Goal: Complete application form: Complete application form

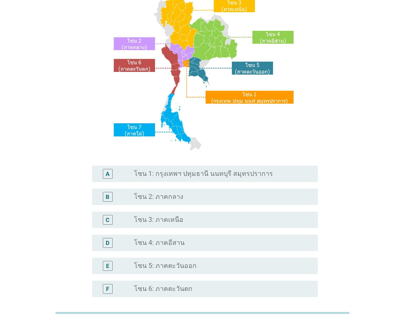
scroll to position [82, 0]
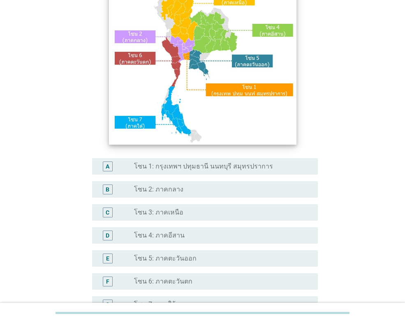
click at [172, 53] on img at bounding box center [202, 64] width 187 height 160
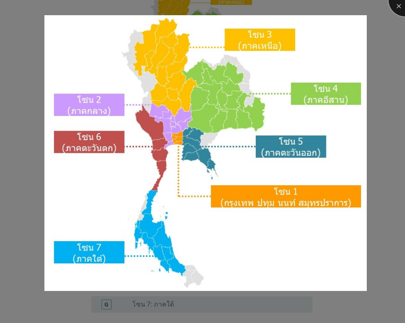
click at [397, 4] on div at bounding box center [404, 0] width 33 height 33
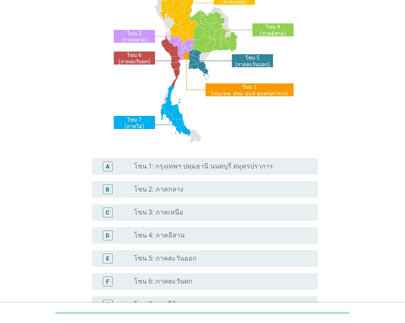
click at [125, 187] on div "B" at bounding box center [116, 190] width 35 height 10
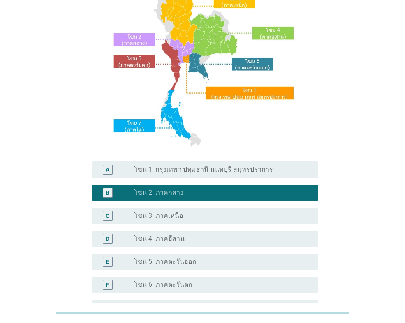
scroll to position [0, 0]
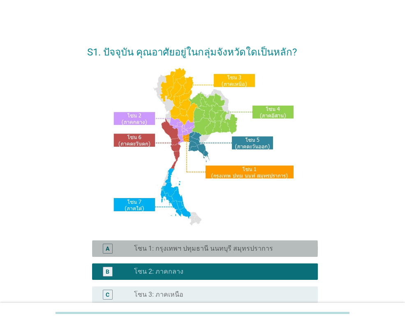
click at [108, 249] on div "A" at bounding box center [108, 249] width 4 height 9
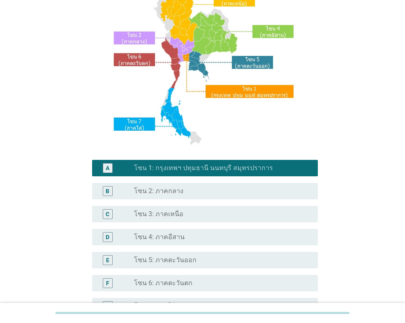
scroll to position [178, 0]
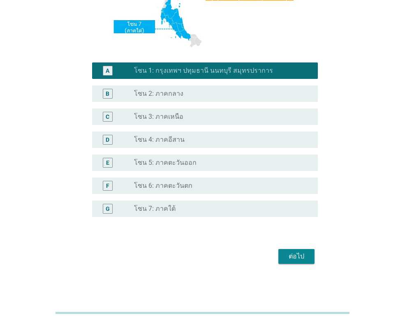
click at [291, 261] on div "ต่อไป" at bounding box center [296, 257] width 23 height 10
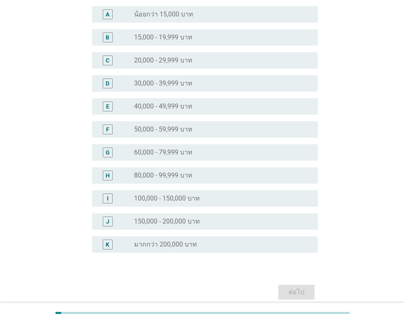
scroll to position [82, 0]
click at [161, 153] on label "60,000 - 79,999 บาท" at bounding box center [163, 152] width 58 height 8
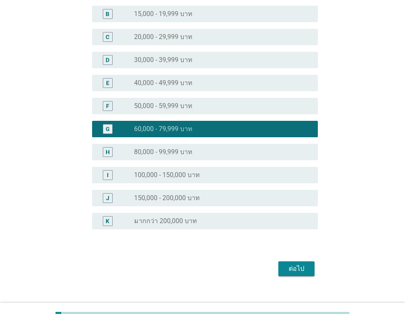
scroll to position [117, 0]
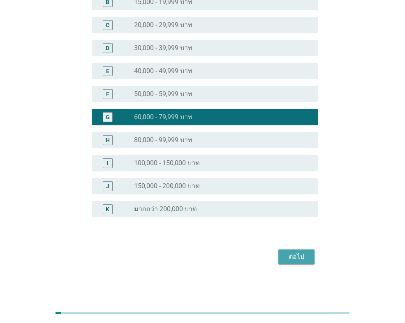
click at [292, 257] on div "ต่อไป" at bounding box center [296, 257] width 23 height 10
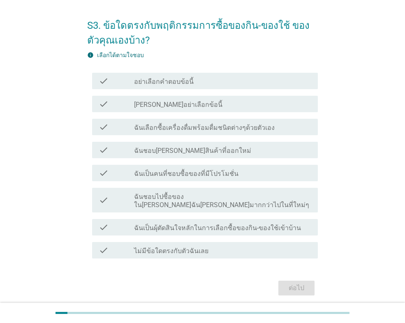
scroll to position [41, 0]
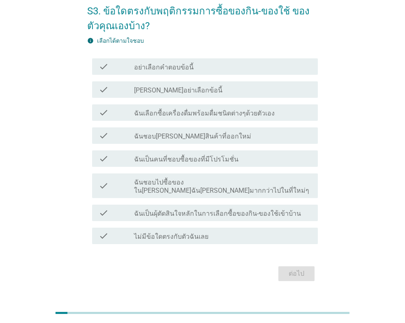
click at [220, 113] on label "ฉันเลือกซื้อเครื่องดื่มพร้อมดื่มชนิดต่างๆด้วยตัวเอง" at bounding box center [204, 113] width 141 height 8
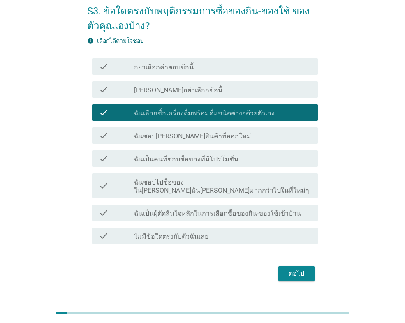
click at [211, 134] on div "check_box_outline_blank ฉันชอบ[PERSON_NAME]สินค้าที่ออกใหม่" at bounding box center [222, 136] width 177 height 10
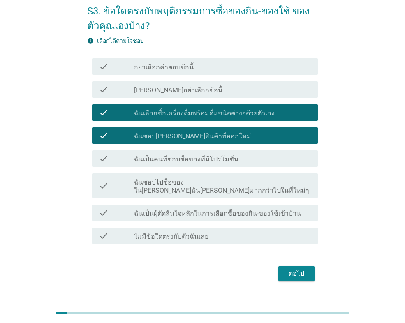
click at [210, 157] on label "ฉันเป็นคนที่ชอบซื้อของที่มีโปรโมชั่น" at bounding box center [186, 159] width 104 height 8
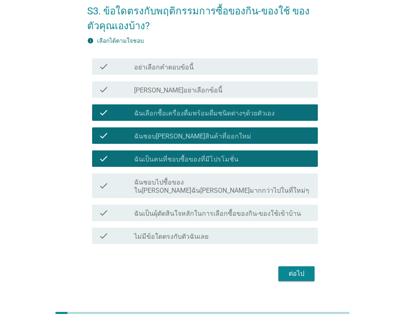
click at [221, 210] on label "ฉันเป็นผุ้ตัดสินใจหลักในการเลือกซื้อของกิน-ของใช้เข้าบ้าน" at bounding box center [217, 214] width 167 height 8
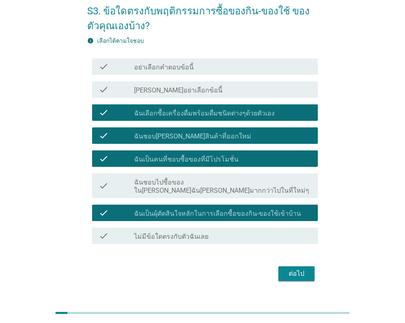
click at [296, 269] on div "ต่อไป" at bounding box center [296, 274] width 23 height 10
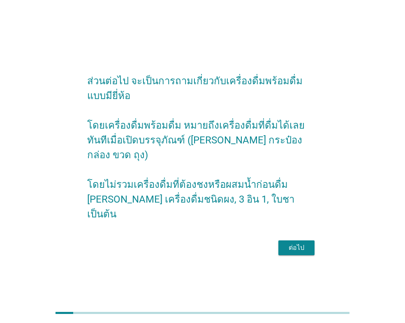
click at [300, 243] on div "ต่อไป" at bounding box center [296, 248] width 23 height 10
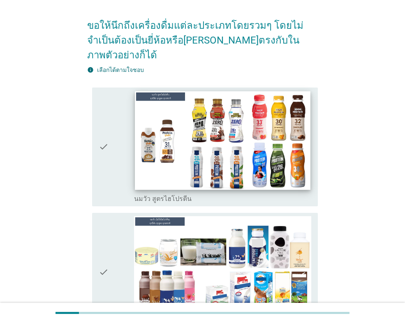
scroll to position [82, 0]
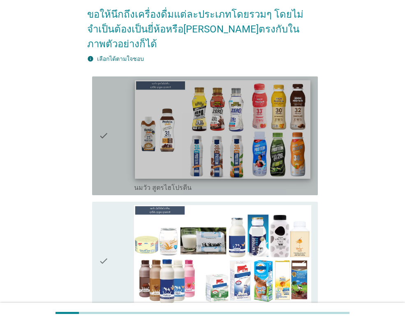
click at [247, 109] on img at bounding box center [222, 129] width 175 height 99
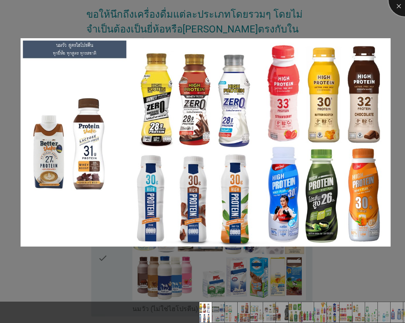
click at [396, 6] on div at bounding box center [404, 0] width 33 height 33
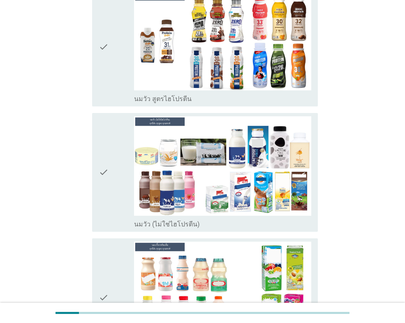
scroll to position [123, 0]
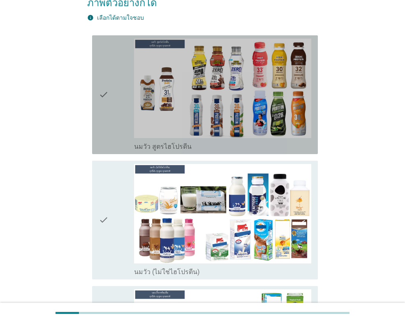
click at [109, 81] on div "check" at bounding box center [116, 95] width 35 height 112
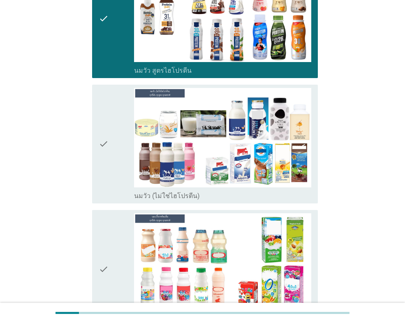
scroll to position [206, 0]
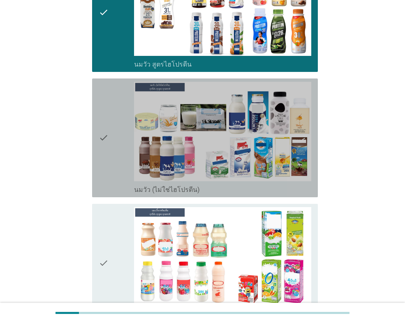
click at [99, 112] on icon "check" at bounding box center [104, 138] width 10 height 112
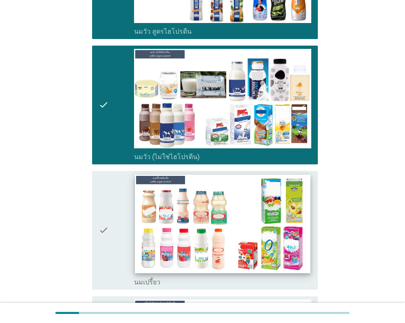
scroll to position [288, 0]
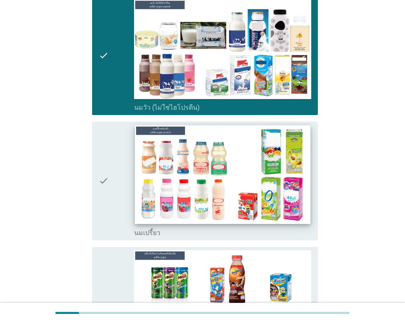
click at [239, 146] on img at bounding box center [222, 174] width 175 height 99
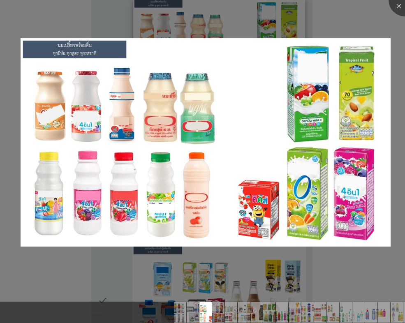
scroll to position [411, 0]
click at [396, 6] on div at bounding box center [404, 0] width 33 height 33
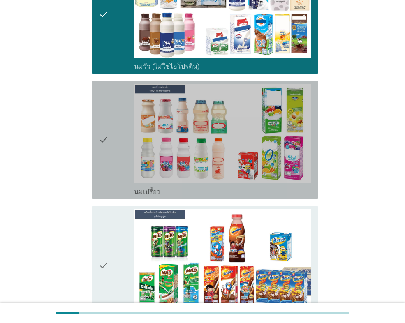
click at [118, 115] on div "check" at bounding box center [116, 140] width 35 height 112
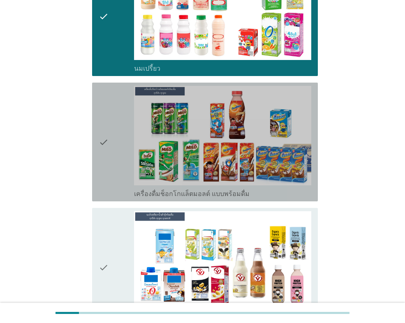
click at [109, 123] on icon "check" at bounding box center [104, 142] width 10 height 112
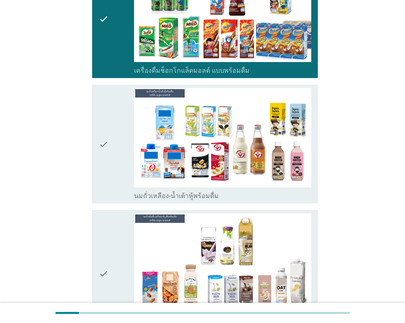
click at [102, 126] on icon "check" at bounding box center [104, 144] width 10 height 112
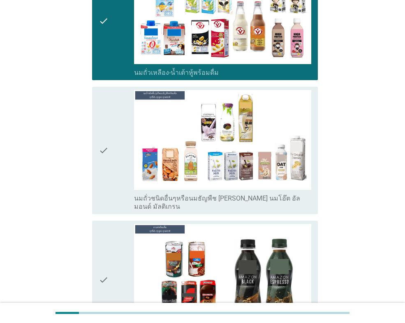
click at [102, 126] on icon "check" at bounding box center [104, 150] width 10 height 120
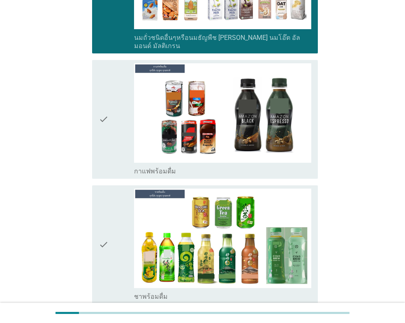
scroll to position [863, 0]
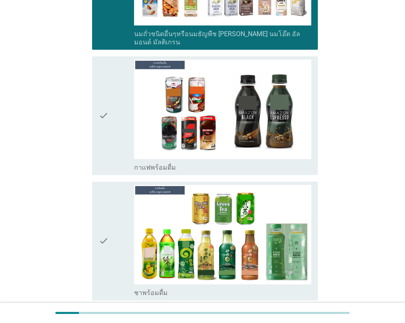
click at [106, 100] on icon "check" at bounding box center [104, 116] width 10 height 112
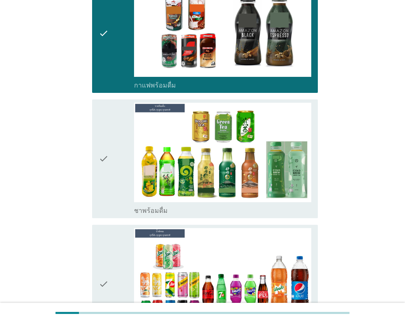
click at [105, 136] on icon "check" at bounding box center [104, 159] width 10 height 112
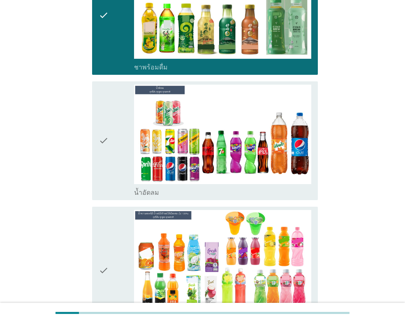
scroll to position [1110, 0]
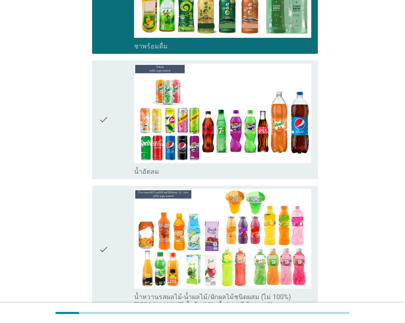
click at [108, 102] on icon "check" at bounding box center [104, 120] width 10 height 112
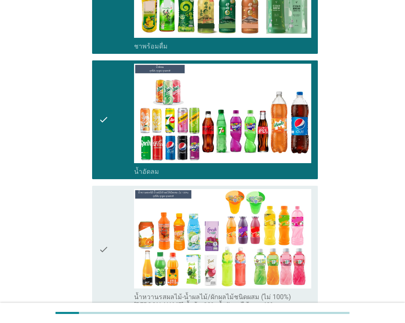
click at [107, 199] on icon "check" at bounding box center [104, 249] width 10 height 120
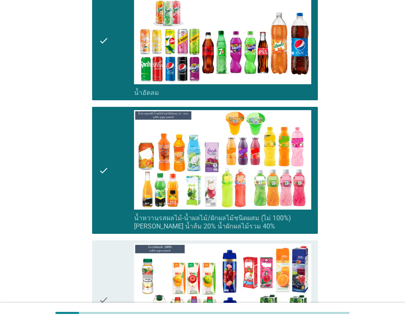
scroll to position [1357, 0]
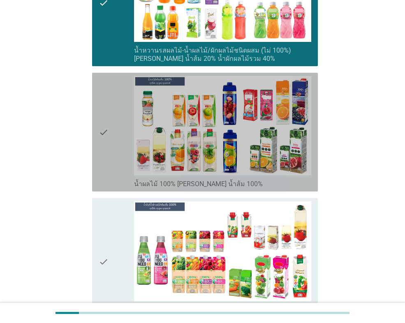
click at [102, 123] on icon "check" at bounding box center [104, 132] width 10 height 112
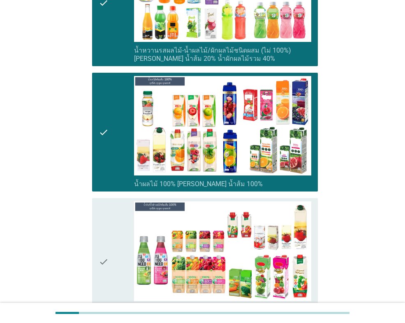
click at [97, 216] on div "check check_box_outline_blank น้ำผัก/น้ำผักผลไม้ 100% [PERSON_NAME] มะเขือเทศ 1…" at bounding box center [205, 261] width 226 height 127
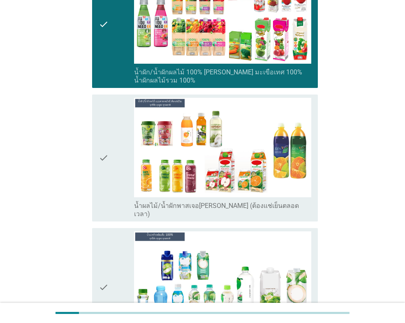
scroll to position [1644, 0]
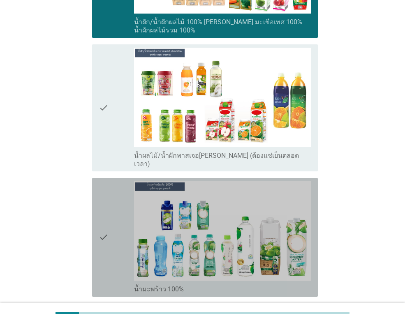
click at [97, 202] on div "check check_box_outline_blank น้ำมะพร้าว 100%" at bounding box center [205, 237] width 226 height 119
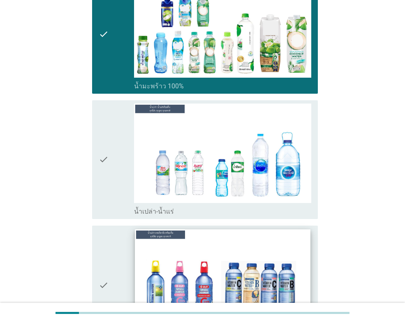
scroll to position [1850, 0]
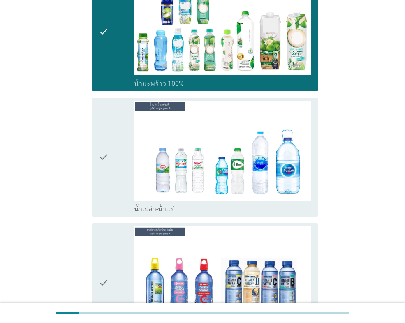
click at [113, 140] on div "check" at bounding box center [116, 157] width 35 height 112
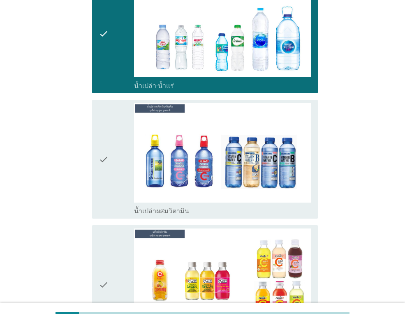
click at [101, 141] on icon "check" at bounding box center [104, 159] width 10 height 112
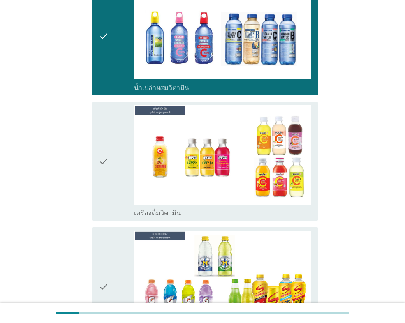
click at [102, 150] on icon "check" at bounding box center [104, 161] width 10 height 112
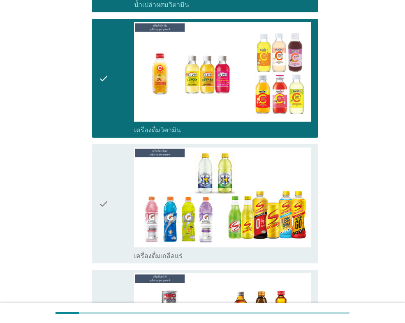
scroll to position [2302, 0]
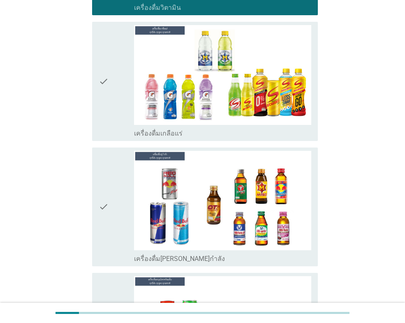
click at [102, 151] on icon "check" at bounding box center [104, 207] width 10 height 112
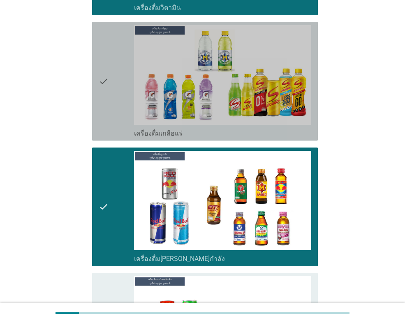
click at [103, 48] on icon "check" at bounding box center [104, 81] width 10 height 112
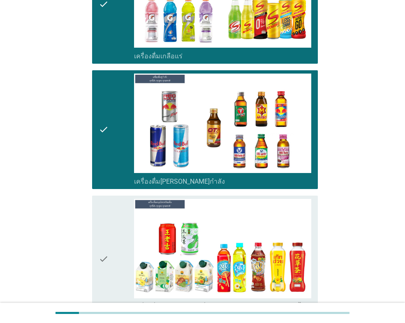
scroll to position [2508, 0]
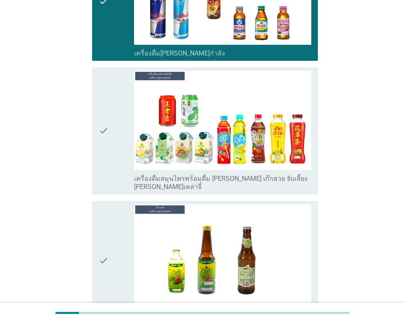
click at [102, 78] on icon "check" at bounding box center [104, 131] width 10 height 120
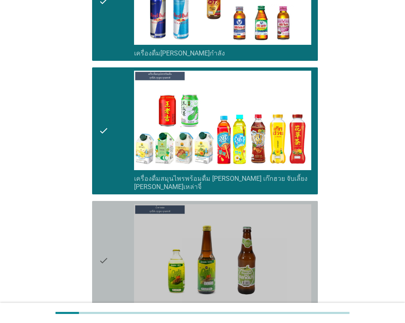
click at [108, 204] on icon "check" at bounding box center [104, 260] width 10 height 112
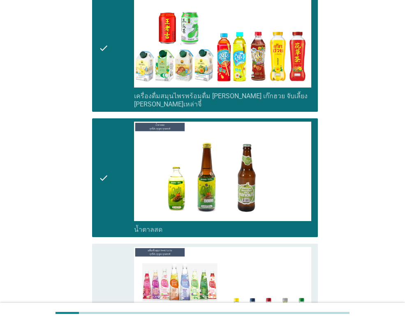
scroll to position [2713, 0]
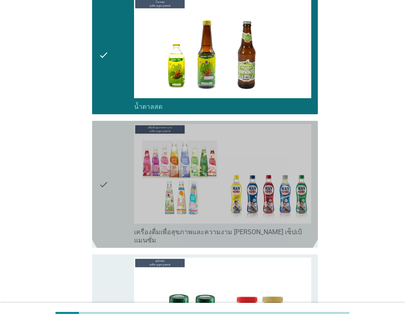
click at [104, 166] on icon "check" at bounding box center [104, 184] width 10 height 120
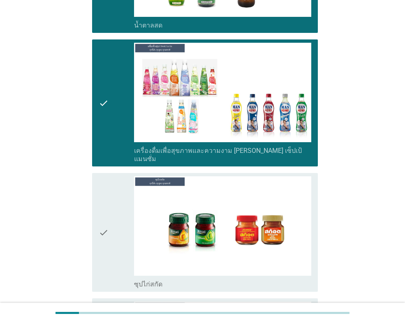
scroll to position [2878, 0]
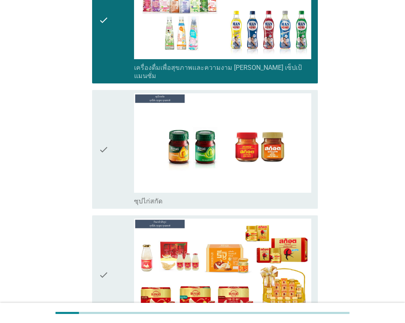
click at [100, 135] on icon "check" at bounding box center [104, 149] width 10 height 112
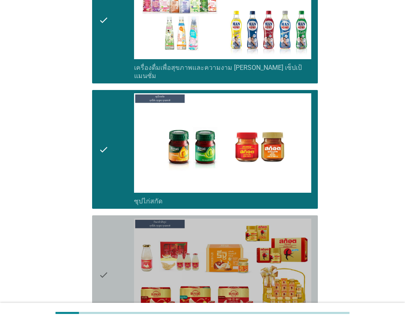
click at [112, 219] on div "check" at bounding box center [116, 275] width 35 height 112
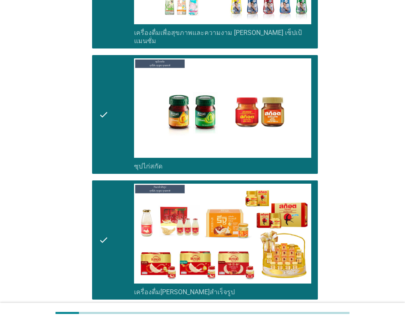
scroll to position [2937, 0]
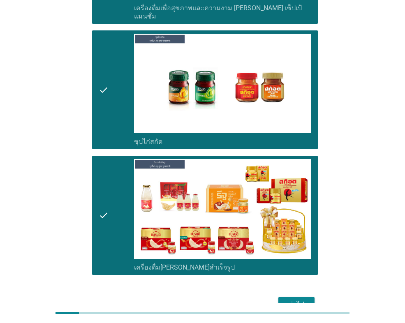
click at [289, 300] on div "ต่อไป" at bounding box center [296, 305] width 23 height 10
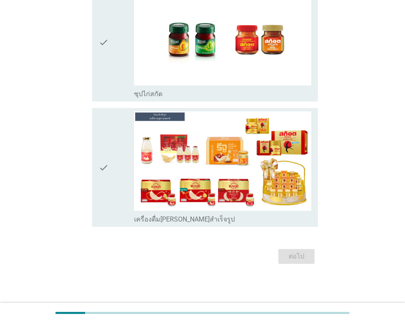
scroll to position [0, 0]
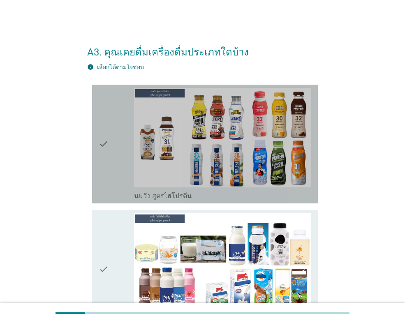
click at [112, 150] on div "check" at bounding box center [116, 144] width 35 height 112
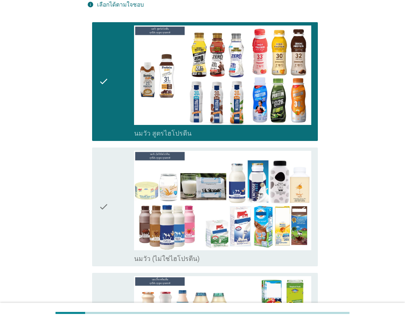
scroll to position [123, 0]
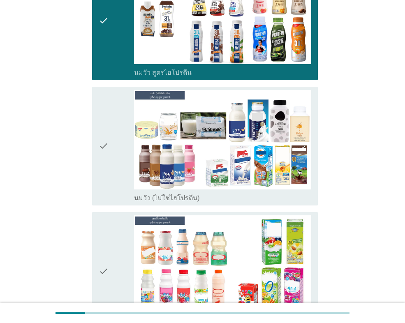
click at [109, 151] on div "check" at bounding box center [116, 146] width 35 height 112
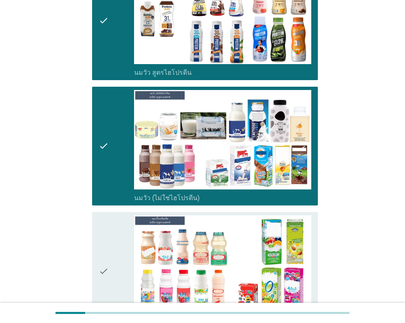
click at [108, 232] on icon "check" at bounding box center [104, 271] width 10 height 112
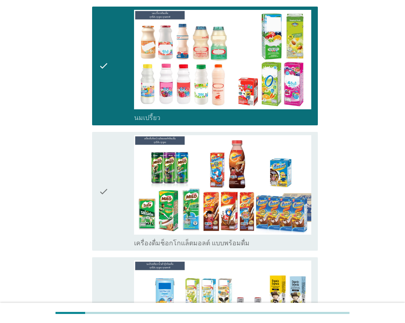
click at [108, 217] on icon "check" at bounding box center [104, 191] width 10 height 112
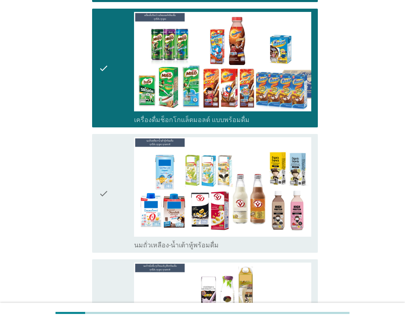
scroll to position [493, 0]
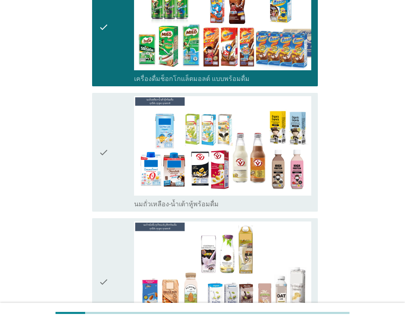
click at [107, 190] on icon "check" at bounding box center [104, 152] width 10 height 112
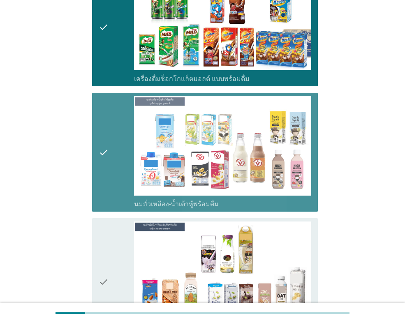
click at [119, 256] on div "check" at bounding box center [116, 282] width 35 height 120
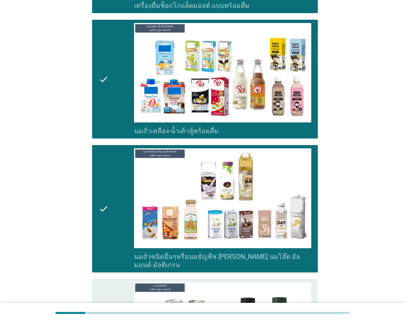
scroll to position [658, 0]
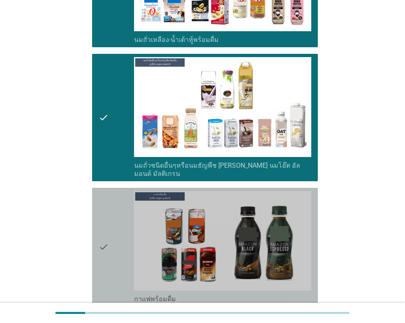
click at [111, 237] on div "check" at bounding box center [116, 247] width 35 height 112
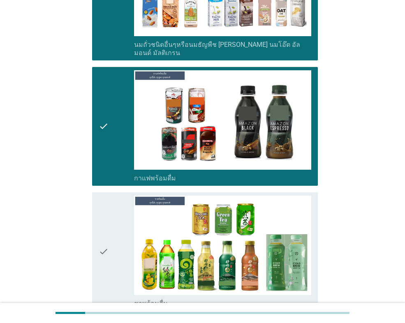
scroll to position [863, 0]
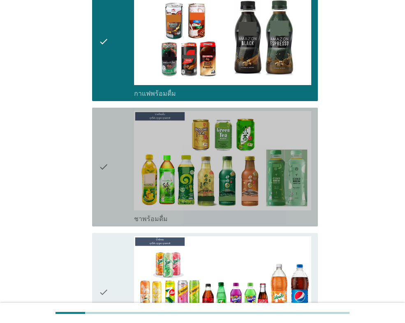
click at [103, 182] on icon "check" at bounding box center [104, 167] width 10 height 112
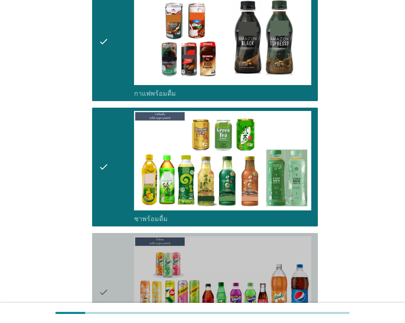
click at [105, 255] on icon "check" at bounding box center [104, 292] width 10 height 112
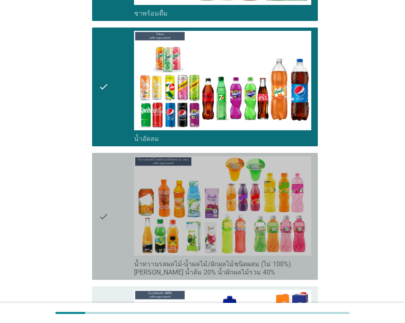
click at [105, 230] on icon "check" at bounding box center [104, 216] width 10 height 120
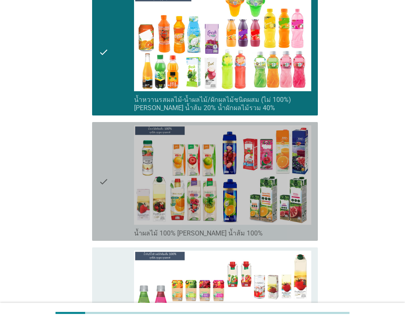
click at [103, 201] on icon "check" at bounding box center [104, 181] width 10 height 112
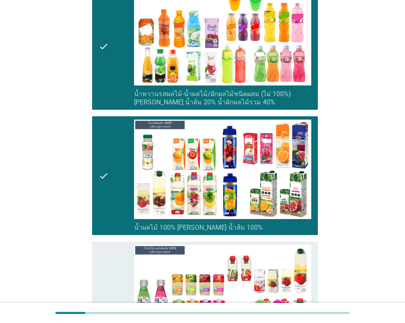
scroll to position [1439, 0]
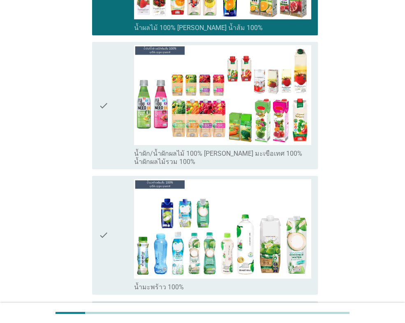
click at [107, 114] on icon "check" at bounding box center [104, 105] width 10 height 120
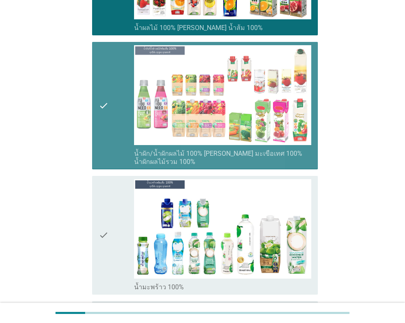
click at [115, 204] on div "check" at bounding box center [116, 235] width 35 height 112
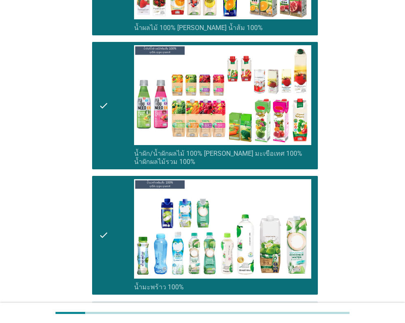
scroll to position [1603, 0]
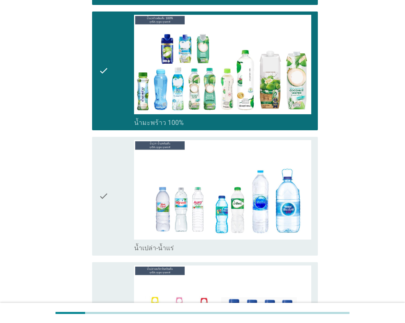
click at [103, 197] on icon "check" at bounding box center [104, 196] width 10 height 112
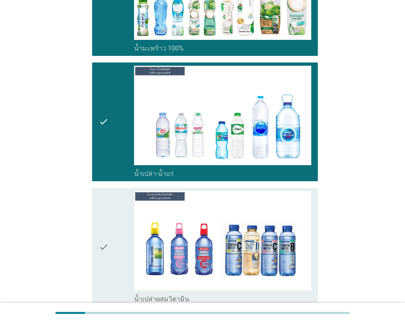
scroll to position [1809, 0]
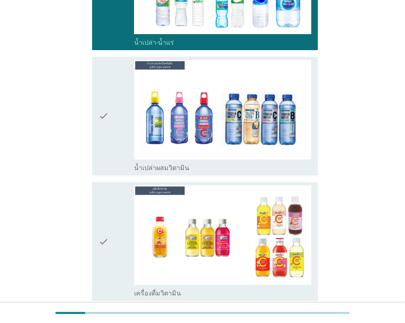
click at [102, 126] on icon "check" at bounding box center [104, 116] width 10 height 112
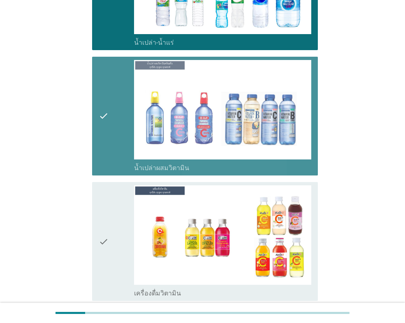
click at [110, 200] on div "check" at bounding box center [116, 241] width 35 height 112
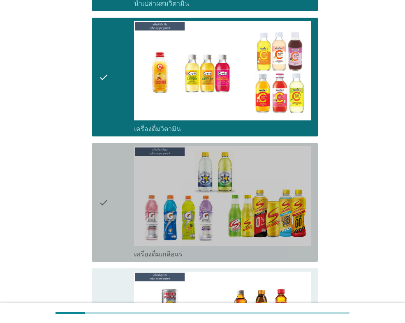
click at [114, 197] on div "check" at bounding box center [116, 202] width 35 height 112
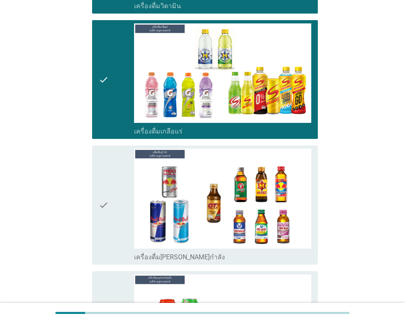
scroll to position [2179, 0]
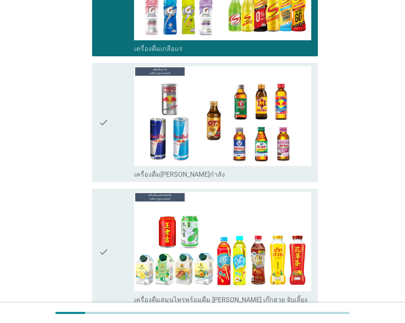
click at [111, 242] on div "check" at bounding box center [116, 252] width 35 height 120
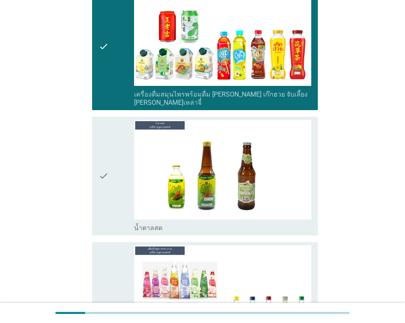
click at [106, 176] on icon "check" at bounding box center [104, 176] width 10 height 112
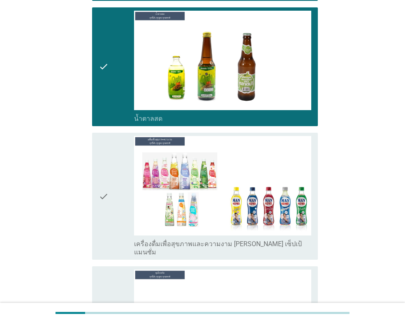
scroll to position [2590, 0]
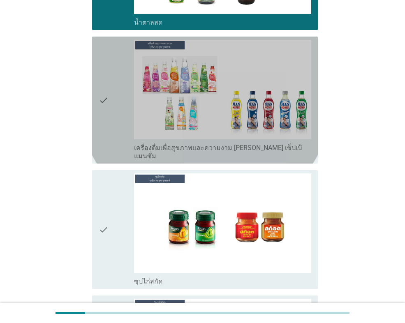
click at [106, 104] on icon "check" at bounding box center [104, 100] width 10 height 120
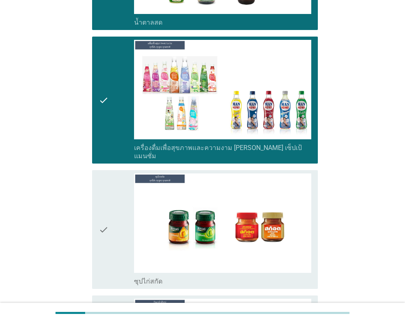
click at [107, 177] on icon "check" at bounding box center [104, 229] width 10 height 112
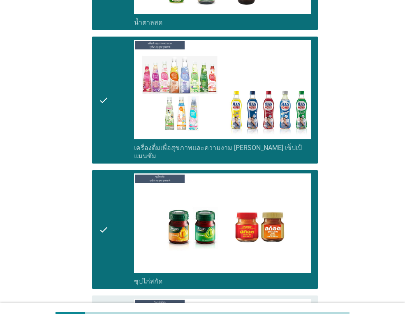
scroll to position [2753, 0]
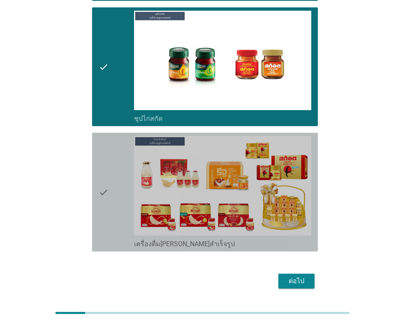
click at [107, 177] on icon "check" at bounding box center [104, 192] width 10 height 112
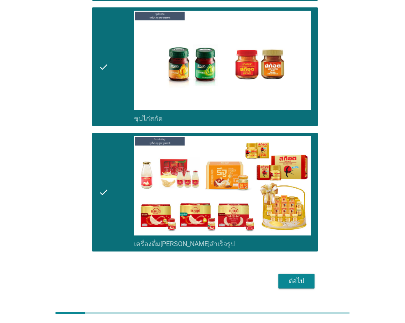
click at [294, 276] on div "ต่อไป" at bounding box center [296, 281] width 23 height 10
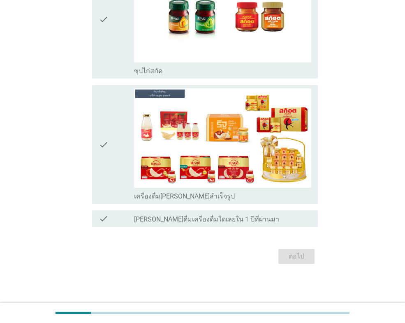
scroll to position [0, 0]
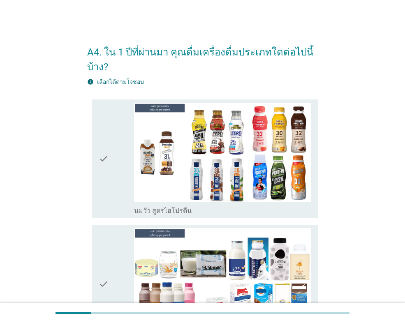
click at [108, 168] on icon "check" at bounding box center [104, 159] width 10 height 112
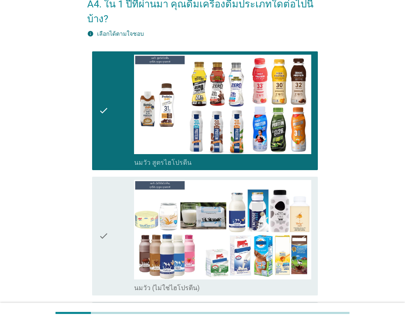
scroll to position [123, 0]
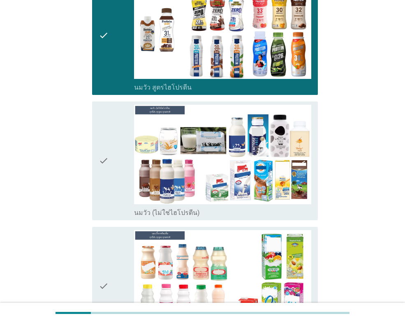
click at [106, 168] on icon "check" at bounding box center [104, 161] width 10 height 112
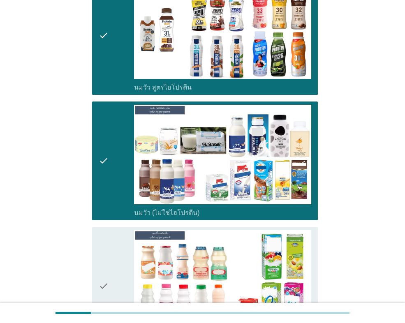
click at [122, 263] on div "check" at bounding box center [116, 286] width 35 height 112
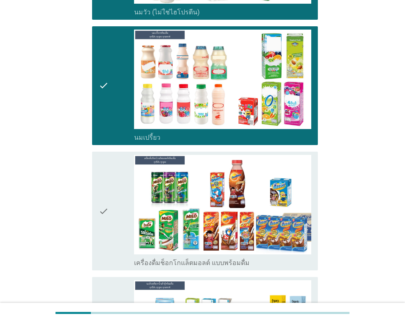
scroll to position [329, 0]
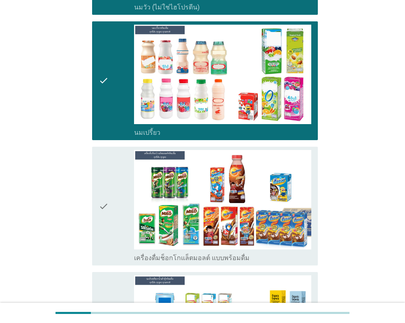
click at [100, 220] on icon "check" at bounding box center [104, 206] width 10 height 112
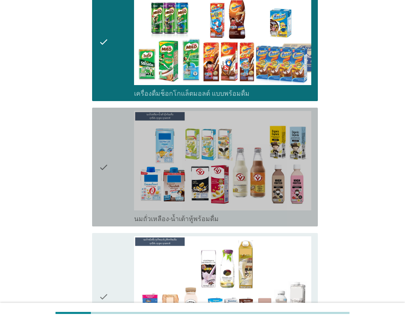
click at [100, 159] on icon "check" at bounding box center [104, 167] width 10 height 112
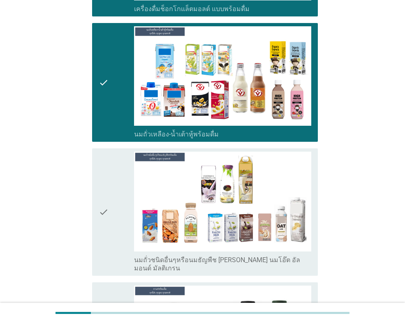
scroll to position [658, 0]
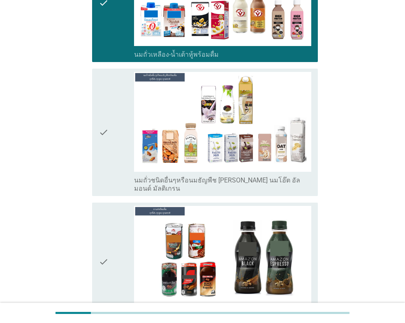
click at [92, 148] on div "check check_box_outline_blank นมถั่วชนิดอื่นๆหรือนมธัญพืช [PERSON_NAME] นมโอ๊ต …" at bounding box center [202, 132] width 231 height 134
click at [101, 148] on icon "check" at bounding box center [104, 132] width 10 height 120
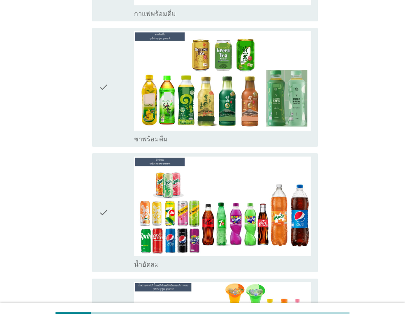
scroll to position [987, 0]
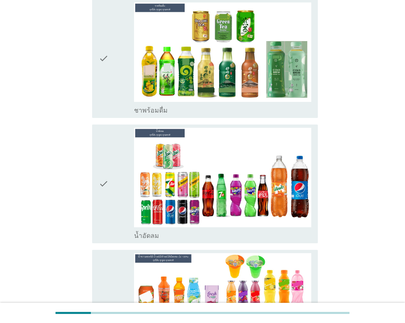
click at [110, 176] on div "check" at bounding box center [116, 184] width 35 height 112
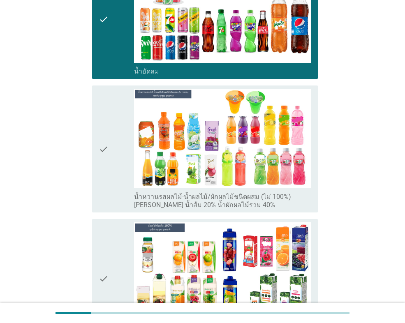
scroll to position [1274, 0]
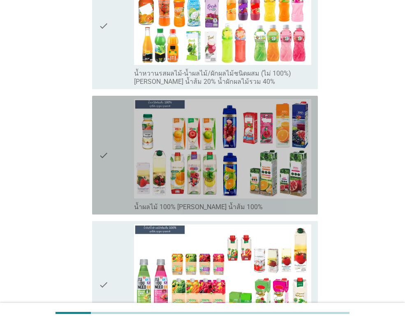
click at [110, 168] on div "check" at bounding box center [116, 155] width 35 height 112
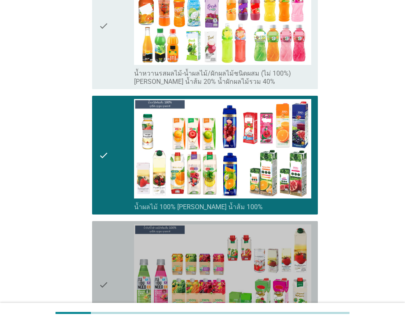
click at [117, 246] on div "check" at bounding box center [116, 284] width 35 height 120
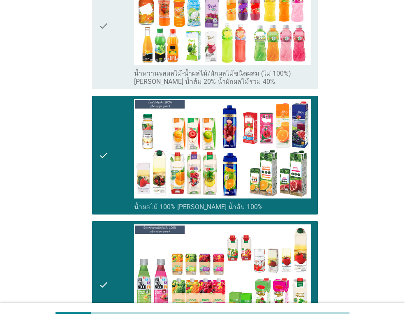
click at [121, 39] on div "check" at bounding box center [116, 25] width 35 height 120
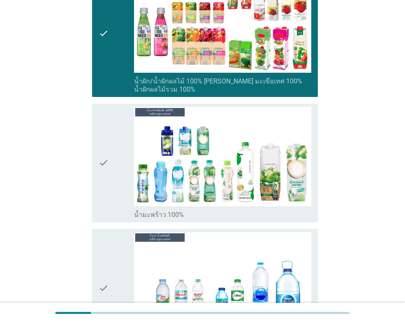
scroll to position [1603, 0]
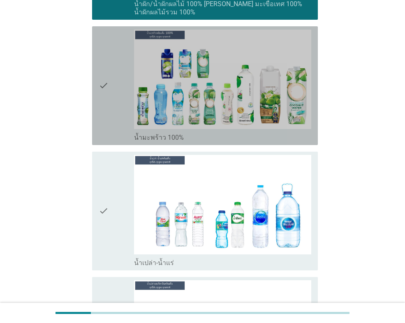
click at [116, 86] on div "check" at bounding box center [116, 86] width 35 height 112
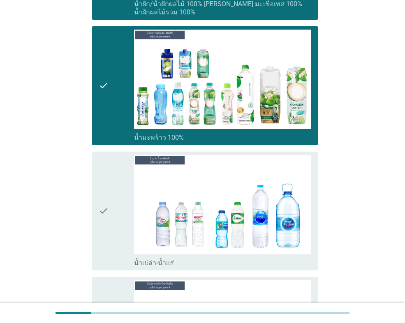
click at [120, 175] on div "check" at bounding box center [116, 211] width 35 height 112
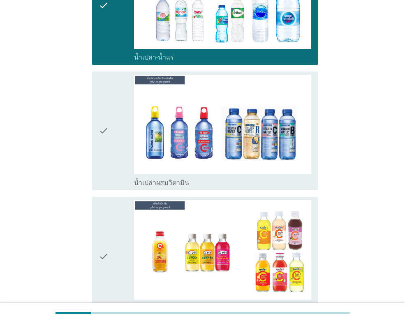
scroll to position [2014, 0]
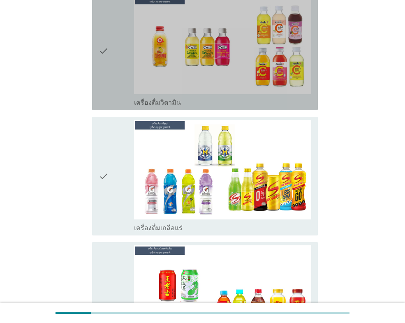
click at [97, 61] on div "check check_box_outline_blank เครื่องดื่มวิตามิน" at bounding box center [205, 50] width 226 height 119
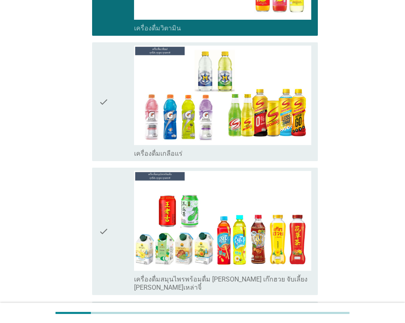
scroll to position [2220, 0]
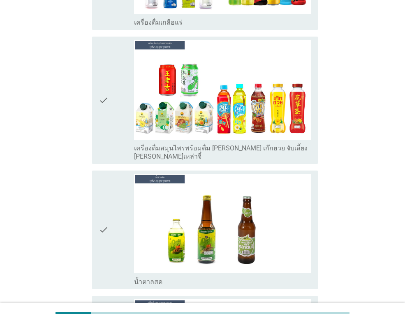
click at [107, 102] on icon "check" at bounding box center [104, 100] width 10 height 120
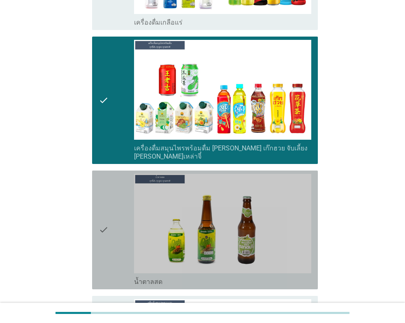
click at [107, 195] on icon "check" at bounding box center [104, 230] width 10 height 112
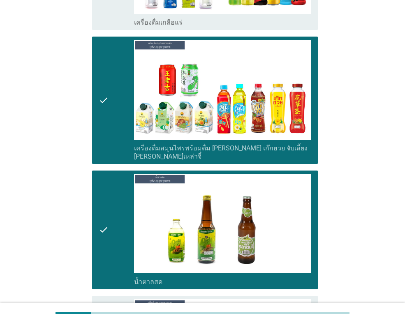
click at [109, 194] on div "check" at bounding box center [116, 230] width 35 height 112
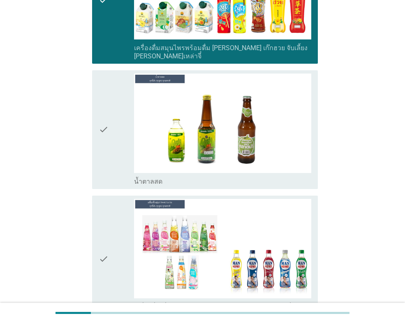
scroll to position [2425, 0]
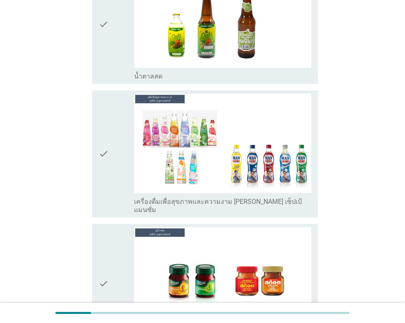
click at [112, 152] on div "check" at bounding box center [116, 154] width 35 height 120
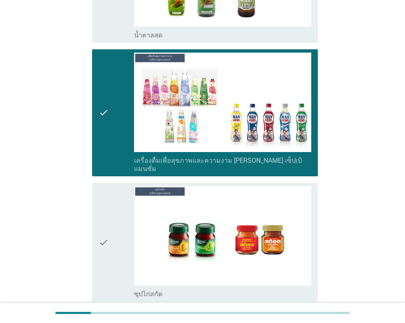
scroll to position [2590, 0]
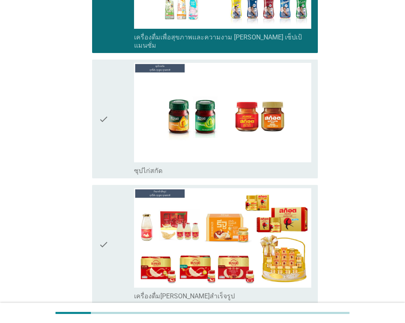
click at [105, 105] on icon "check" at bounding box center [104, 119] width 10 height 112
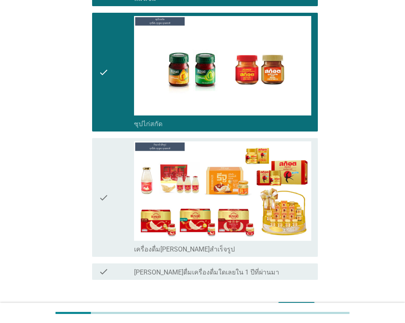
scroll to position [2665, 0]
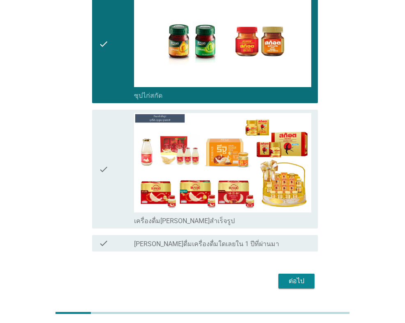
click at [291, 276] on div "ต่อไป" at bounding box center [296, 281] width 23 height 10
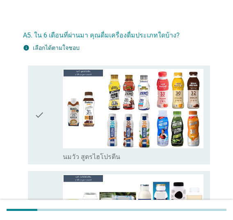
scroll to position [0, 0]
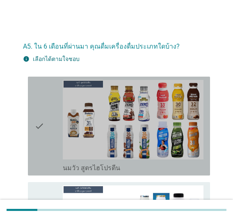
click at [45, 109] on div "check" at bounding box center [49, 126] width 28 height 92
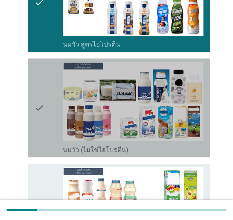
drag, startPoint x: 45, startPoint y: 105, endPoint x: 34, endPoint y: 105, distance: 10.7
click at [44, 105] on div "check" at bounding box center [49, 108] width 28 height 92
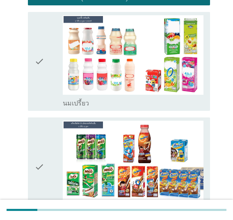
scroll to position [288, 0]
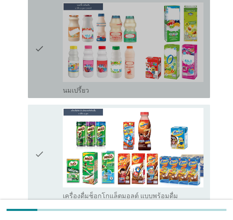
click at [29, 55] on div "check check_box_outline_blank นมเปรี้ยว" at bounding box center [119, 48] width 183 height 99
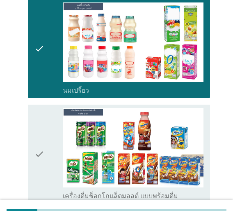
click at [43, 136] on icon "check" at bounding box center [40, 154] width 10 height 92
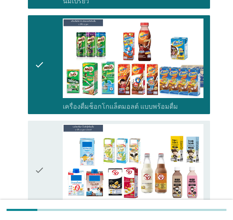
scroll to position [493, 0]
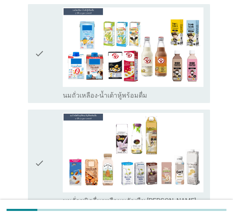
click at [46, 74] on div "check" at bounding box center [49, 53] width 28 height 92
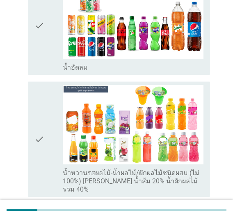
click at [39, 53] on icon "check" at bounding box center [40, 25] width 10 height 92
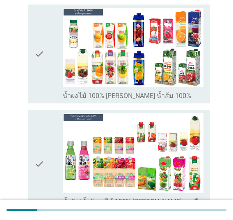
scroll to position [946, 0]
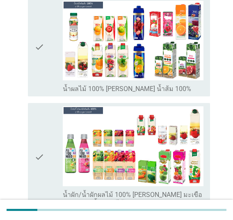
click at [37, 51] on icon "check" at bounding box center [40, 47] width 10 height 92
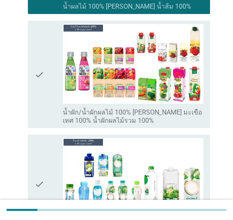
click at [35, 58] on icon "check" at bounding box center [40, 74] width 10 height 100
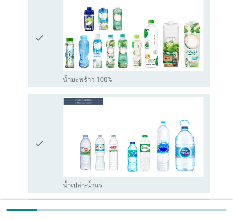
scroll to position [1192, 0]
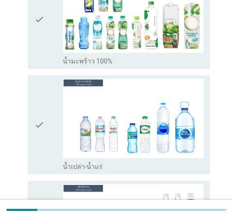
click at [33, 92] on div "check check_box น้ำเปล่า-น้ำแร่" at bounding box center [119, 124] width 183 height 99
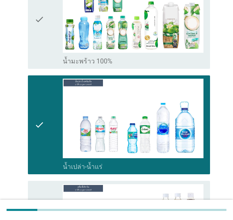
click at [44, 49] on div "check" at bounding box center [49, 19] width 28 height 92
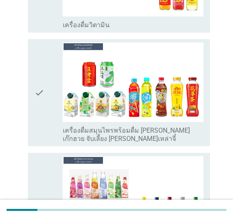
scroll to position [1315, 0]
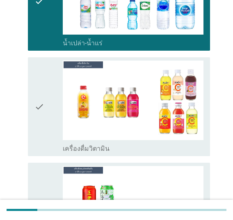
click at [49, 80] on div "check" at bounding box center [49, 106] width 28 height 92
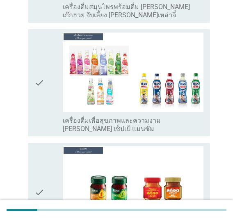
click at [46, 82] on div "check" at bounding box center [49, 82] width 28 height 100
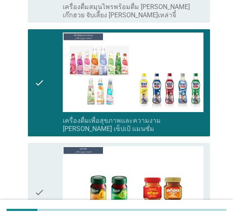
scroll to position [1682, 0]
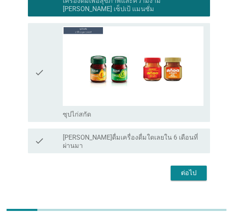
click at [184, 168] on div "ต่อไป" at bounding box center [189, 173] width 23 height 10
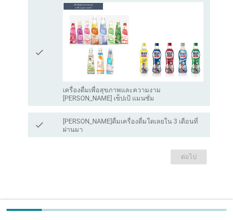
scroll to position [0, 0]
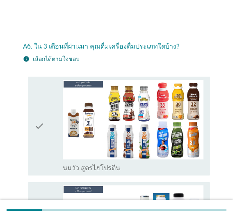
click at [52, 121] on div "check" at bounding box center [49, 126] width 28 height 92
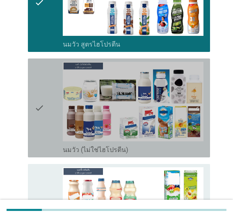
click at [52, 118] on div "check" at bounding box center [49, 108] width 28 height 92
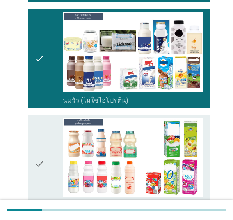
scroll to position [247, 0]
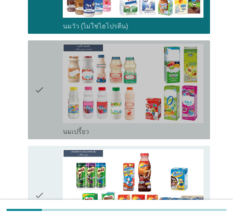
click at [44, 110] on div "check" at bounding box center [49, 90] width 28 height 92
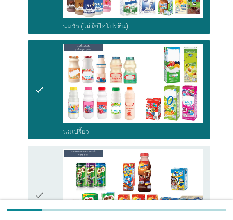
click at [55, 156] on div "check" at bounding box center [49, 195] width 28 height 92
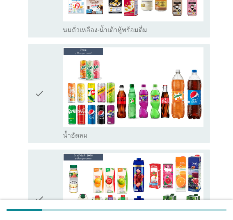
scroll to position [576, 0]
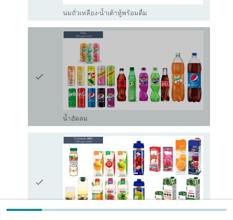
click at [37, 94] on icon "check" at bounding box center [40, 76] width 10 height 92
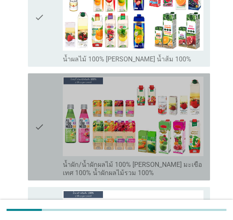
click at [40, 119] on icon "check" at bounding box center [40, 126] width 10 height 100
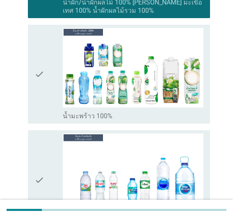
scroll to position [946, 0]
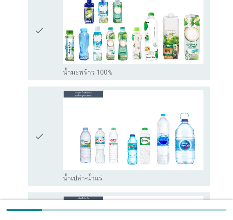
click at [42, 64] on icon "check" at bounding box center [40, 30] width 10 height 92
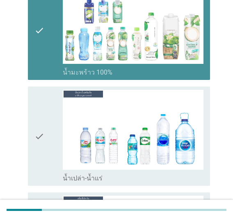
click at [40, 116] on icon "check" at bounding box center [40, 136] width 10 height 92
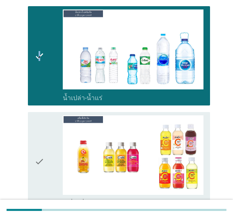
scroll to position [1151, 0]
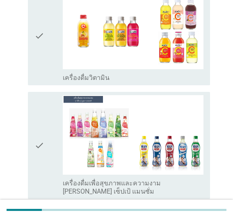
click at [33, 123] on div "check check_box เครื่องดื่มเพื่อสุขภาพและความงาม [PERSON_NAME] เซ็ปเป้ แมนซั่ม" at bounding box center [119, 145] width 183 height 107
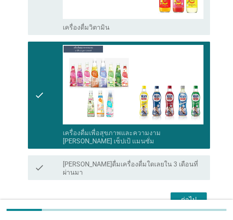
scroll to position [1236, 0]
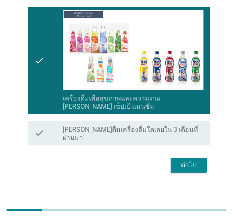
click at [191, 160] on div "ต่อไป" at bounding box center [189, 165] width 23 height 10
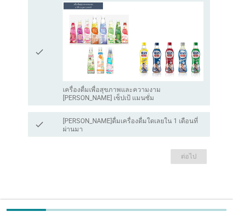
scroll to position [0, 0]
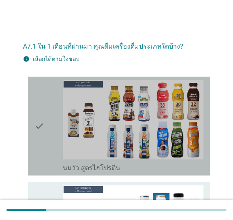
click at [37, 125] on icon "check" at bounding box center [40, 126] width 10 height 92
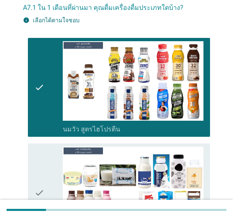
scroll to position [123, 0]
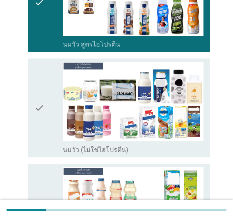
click at [44, 117] on icon "check" at bounding box center [40, 108] width 10 height 92
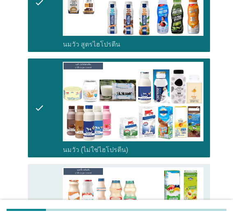
scroll to position [288, 0]
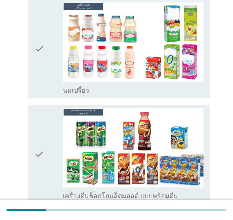
click at [48, 75] on div "check" at bounding box center [49, 48] width 28 height 92
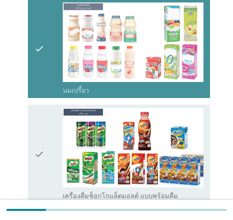
click at [42, 126] on icon "check" at bounding box center [40, 154] width 10 height 92
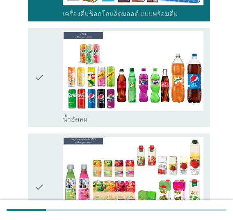
scroll to position [493, 0]
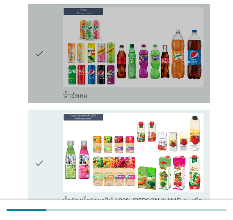
click at [34, 69] on div "check check_box น้ำอัดลม" at bounding box center [119, 53] width 183 height 99
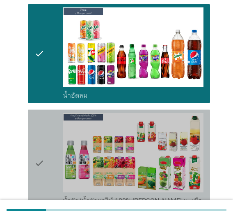
click at [41, 143] on icon "check" at bounding box center [40, 163] width 10 height 100
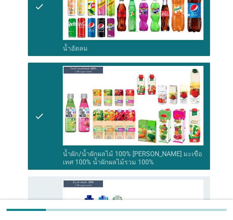
scroll to position [658, 0]
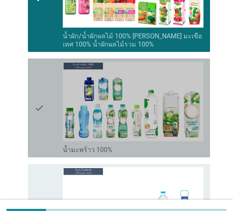
click at [38, 122] on icon "check" at bounding box center [40, 108] width 10 height 92
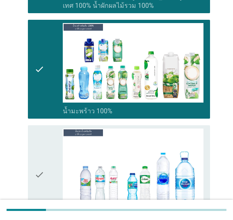
scroll to position [822, 0]
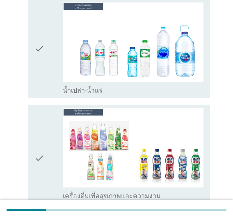
click at [37, 140] on icon "check" at bounding box center [40, 158] width 10 height 100
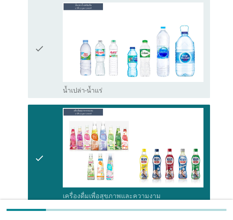
click at [39, 84] on icon "check" at bounding box center [40, 48] width 10 height 92
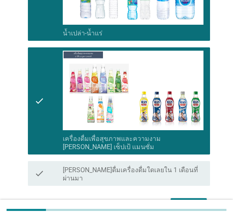
scroll to position [920, 0]
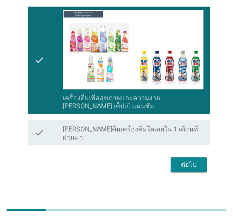
click at [183, 160] on div "ต่อไป" at bounding box center [189, 165] width 23 height 10
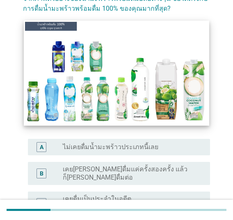
scroll to position [123, 0]
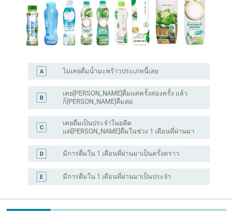
click at [97, 172] on label "มีการดื่มใน 1 เดือนที่ผ่านมาเป็นประจำ" at bounding box center [117, 176] width 109 height 8
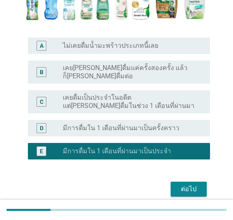
scroll to position [175, 0]
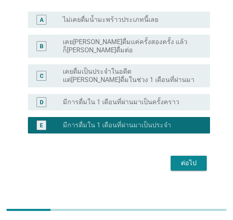
click at [194, 158] on div "ต่อไป" at bounding box center [189, 163] width 23 height 10
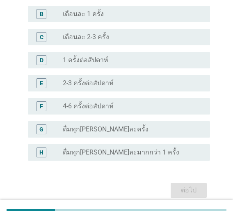
scroll to position [227, 0]
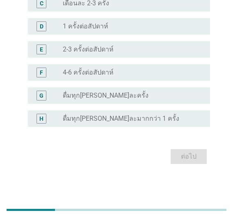
click at [114, 120] on label "ดื่มทุก[PERSON_NAME]ละมากกว่า 1 ครั้ง" at bounding box center [121, 118] width 117 height 8
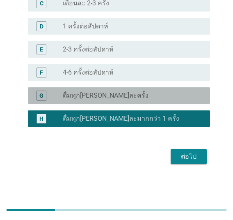
click at [116, 96] on div "radio_button_unchecked ดื่มทุก[PERSON_NAME]ละครั้ง" at bounding box center [130, 95] width 134 height 8
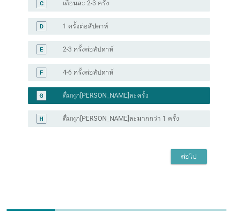
click at [185, 154] on div "ต่อไป" at bounding box center [189, 156] width 23 height 10
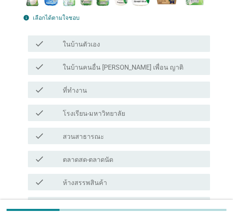
scroll to position [41, 0]
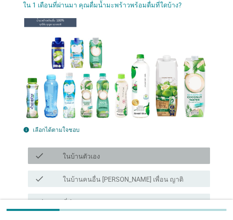
click at [113, 155] on div "check_box_outline_blank ในบ้านตัวเอง" at bounding box center [133, 155] width 141 height 10
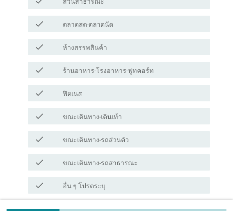
scroll to position [344, 0]
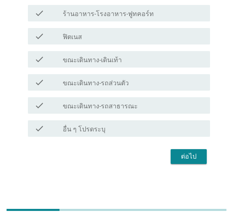
click at [129, 79] on div "check_box_outline_blank ขณะเดินทาง-รถส่วนตัว" at bounding box center [133, 82] width 141 height 10
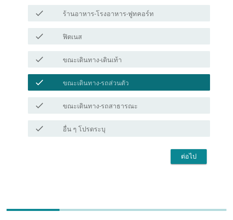
scroll to position [221, 0]
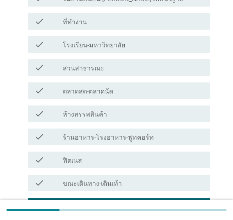
click at [126, 114] on div "check_box_outline_blank ห้างสรรพสินค้า" at bounding box center [133, 114] width 141 height 10
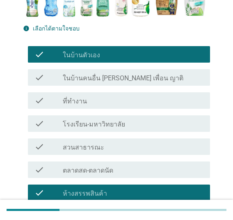
scroll to position [139, 0]
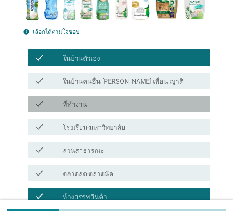
click at [125, 100] on div "check_box_outline_blank ที่ทำงาน" at bounding box center [133, 104] width 141 height 10
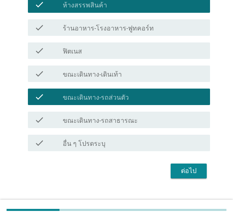
scroll to position [344, 0]
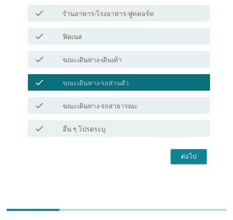
click at [184, 153] on div "ต่อไป" at bounding box center [189, 156] width 23 height 10
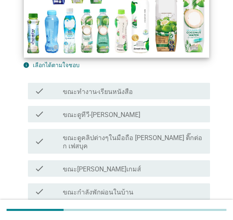
scroll to position [123, 0]
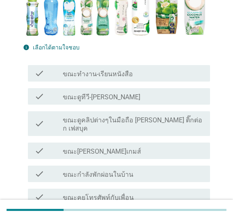
click at [108, 78] on div "check check_box_outline_blank ขณะทำงาน-เรียนหนังสือ" at bounding box center [119, 73] width 183 height 16
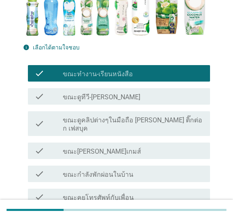
click at [106, 92] on div "check_box_outline_blank ขณะดูทีวี-[PERSON_NAME]" at bounding box center [133, 96] width 141 height 10
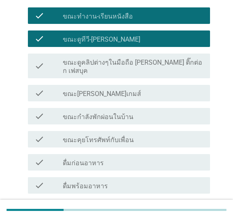
scroll to position [247, 0]
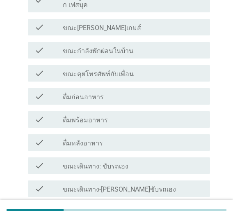
click at [99, 47] on label "ขณะกำลังพักผ่อนในบ้าน" at bounding box center [98, 51] width 71 height 8
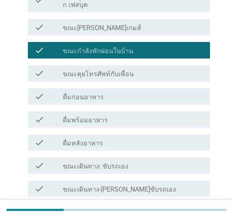
click at [103, 116] on label "ดื่มพร้อมอาหาร" at bounding box center [85, 120] width 45 height 8
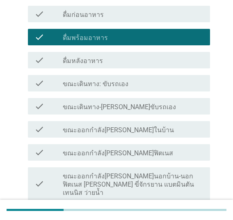
scroll to position [370, 0]
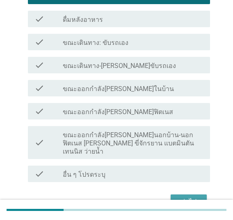
click at [180, 197] on div "ต่อไป" at bounding box center [189, 202] width 23 height 10
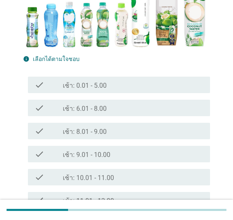
scroll to position [123, 0]
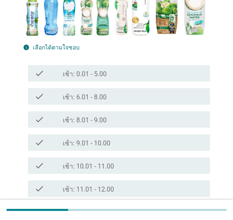
click at [92, 118] on label "เช้า: 8.01 - 9.00" at bounding box center [85, 120] width 44 height 8
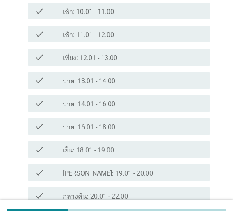
scroll to position [164, 0]
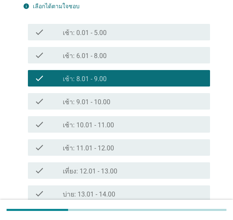
click at [104, 169] on label "เที่ยง: 12.01 - 13.00" at bounding box center [90, 171] width 55 height 8
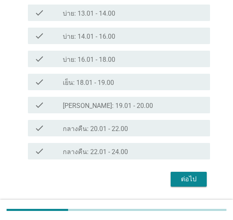
scroll to position [368, 0]
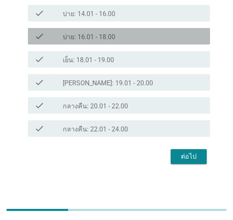
click at [111, 37] on label "บ่าย: 16.01 - 18.00" at bounding box center [89, 37] width 53 height 8
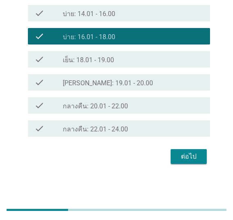
click at [194, 154] on div "ต่อไป" at bounding box center [189, 156] width 23 height 10
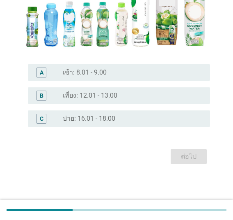
scroll to position [0, 0]
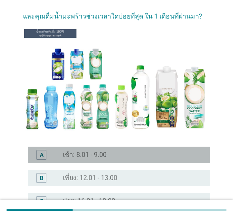
click at [124, 150] on div "radio_button_unchecked เช้า: 8.01 - 9.00" at bounding box center [133, 155] width 141 height 10
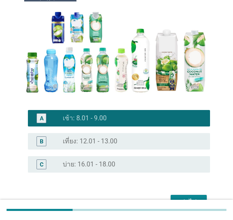
scroll to position [112, 0]
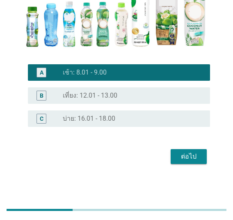
click at [190, 159] on div "ต่อไป" at bounding box center [189, 156] width 23 height 10
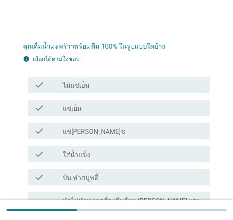
scroll to position [41, 0]
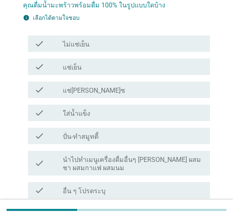
click at [95, 62] on div "check_box_outline_blank แช่เย็น" at bounding box center [133, 67] width 141 height 10
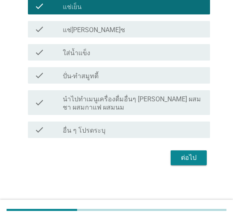
scroll to position [102, 0]
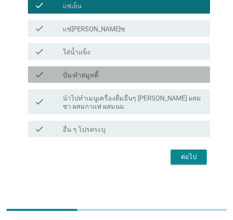
click at [92, 74] on label "ปั่น-ทำสมูทตี้" at bounding box center [81, 75] width 36 height 8
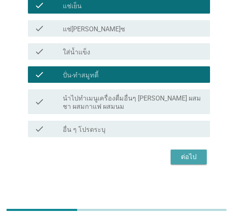
click at [189, 153] on div "ต่อไป" at bounding box center [189, 157] width 23 height 10
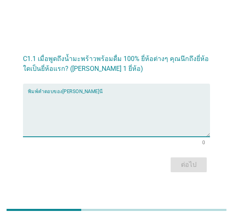
click at [45, 99] on textarea "พิมพ์คำตอบของคุณ ที่นี่" at bounding box center [119, 114] width 183 height 43
type textarea "ฉ"
type textarea "F"
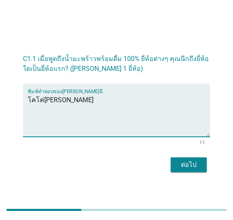
type textarea "โคโค่[PERSON_NAME]"
click at [182, 162] on div "ต่อไป" at bounding box center [189, 165] width 23 height 10
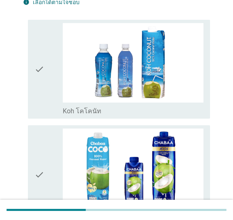
scroll to position [82, 0]
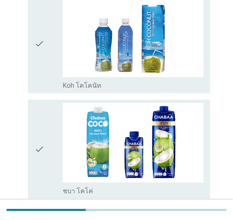
click at [108, 160] on img at bounding box center [133, 142] width 141 height 79
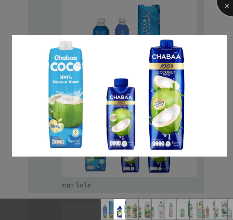
click at [228, 3] on div at bounding box center [233, 0] width 33 height 33
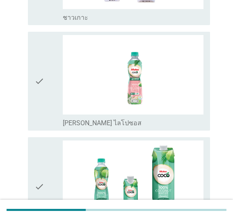
scroll to position [576, 0]
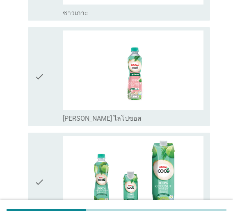
click at [41, 76] on icon "check" at bounding box center [40, 76] width 10 height 92
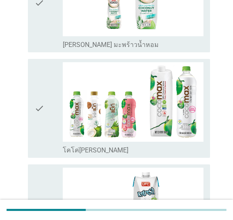
scroll to position [863, 0]
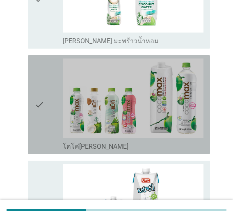
click at [43, 102] on icon "check" at bounding box center [40, 104] width 10 height 92
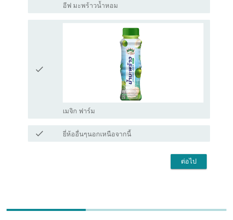
scroll to position [1535, 0]
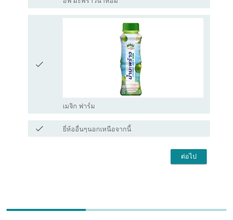
click at [195, 161] on div "ต่อไป" at bounding box center [189, 156] width 23 height 10
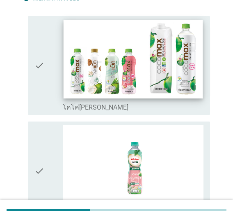
scroll to position [82, 0]
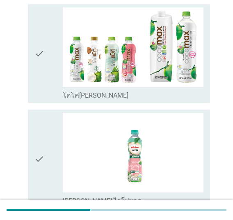
click at [40, 66] on icon "check" at bounding box center [40, 53] width 10 height 92
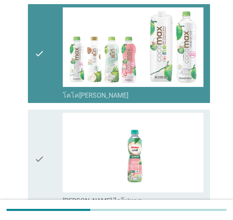
click at [49, 141] on div "check" at bounding box center [49, 159] width 28 height 92
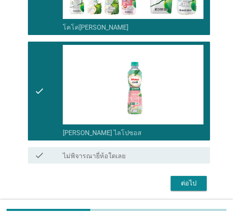
scroll to position [176, 0]
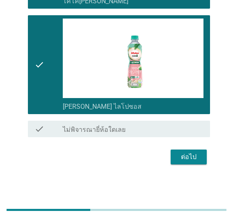
click at [186, 159] on div "ต่อไป" at bounding box center [189, 157] width 23 height 10
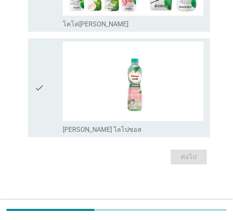
scroll to position [0, 0]
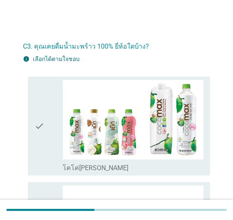
click at [39, 140] on icon "check" at bounding box center [40, 126] width 10 height 92
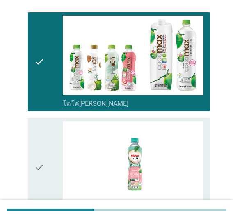
scroll to position [123, 0]
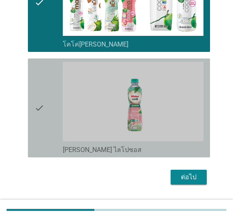
click at [39, 138] on icon "check" at bounding box center [40, 108] width 10 height 92
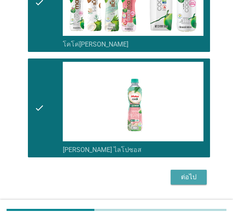
click at [185, 176] on div "ต่อไป" at bounding box center [189, 177] width 23 height 10
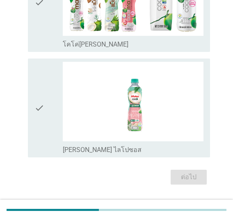
scroll to position [0, 0]
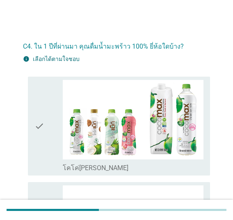
click at [44, 135] on icon "check" at bounding box center [40, 126] width 10 height 92
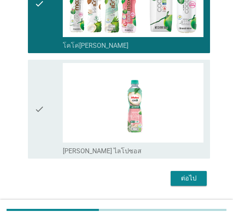
scroll to position [123, 0]
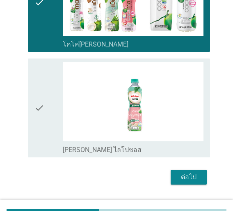
click at [42, 123] on icon "check" at bounding box center [40, 108] width 10 height 92
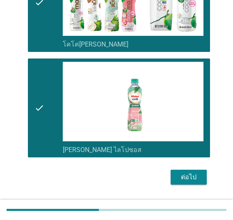
click at [196, 178] on div "ต่อไป" at bounding box center [189, 177] width 23 height 10
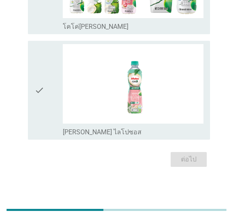
scroll to position [0, 0]
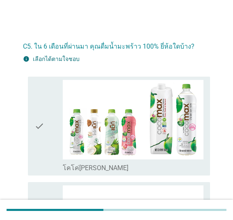
click at [50, 115] on div "check" at bounding box center [49, 126] width 28 height 92
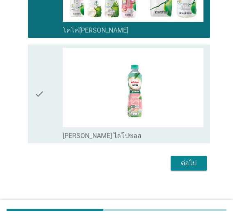
scroll to position [143, 0]
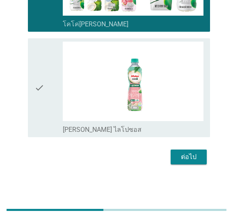
click at [41, 109] on icon "check" at bounding box center [40, 88] width 10 height 92
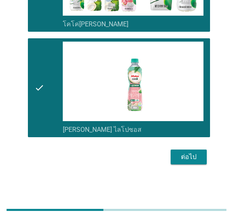
click at [180, 158] on div "ต่อไป" at bounding box center [189, 157] width 23 height 10
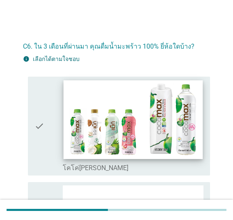
scroll to position [41, 0]
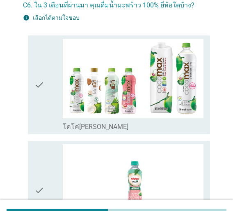
click at [42, 108] on icon "check" at bounding box center [40, 85] width 10 height 92
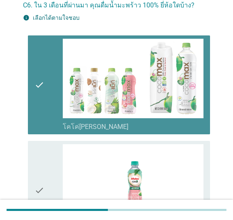
click at [37, 164] on icon "check" at bounding box center [40, 190] width 10 height 92
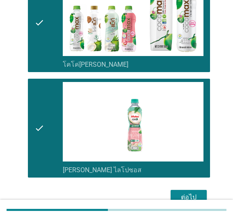
scroll to position [143, 0]
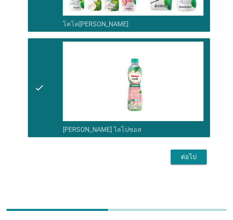
click at [192, 157] on div "ต่อไป" at bounding box center [189, 157] width 23 height 10
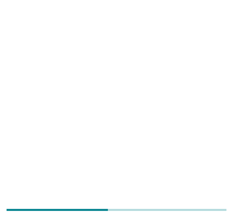
scroll to position [0, 0]
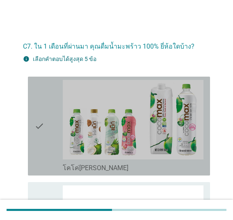
click at [48, 129] on div "check" at bounding box center [49, 126] width 28 height 92
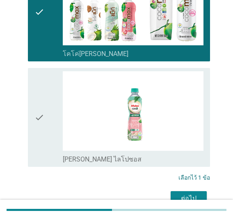
scroll to position [123, 0]
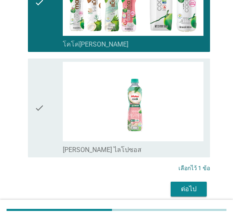
click at [48, 129] on div "check" at bounding box center [49, 108] width 28 height 92
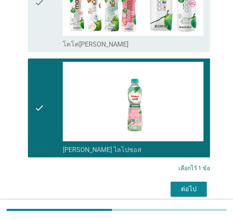
click at [185, 189] on div "ต่อไป" at bounding box center [189, 189] width 23 height 10
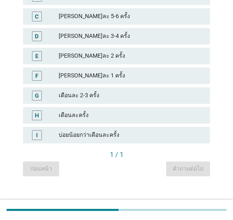
scroll to position [0, 0]
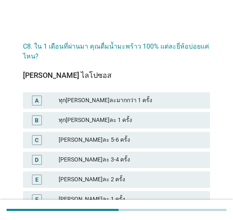
click at [36, 101] on div "A" at bounding box center [37, 100] width 4 height 9
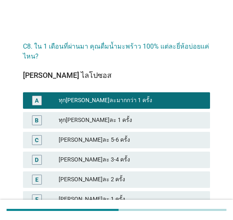
click at [35, 115] on div "B" at bounding box center [37, 120] width 10 height 10
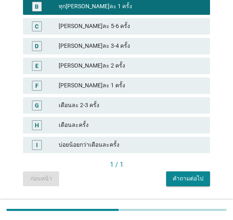
scroll to position [123, 0]
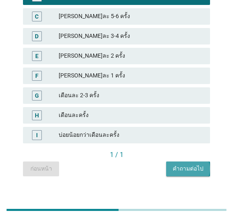
click at [184, 167] on div "คำถามต่อไป" at bounding box center [188, 168] width 31 height 9
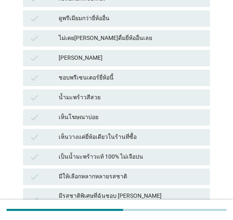
scroll to position [0, 0]
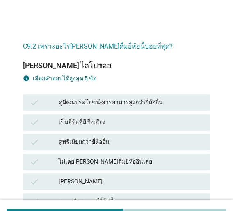
click at [33, 102] on icon "check" at bounding box center [35, 102] width 10 height 10
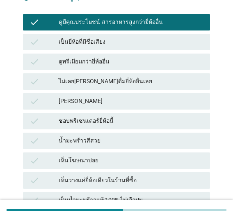
scroll to position [82, 0]
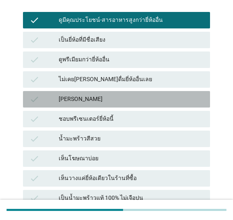
click at [33, 102] on icon "check" at bounding box center [35, 99] width 10 height 10
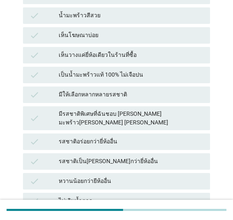
scroll to position [206, 0]
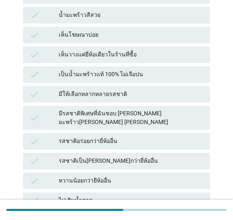
click at [36, 136] on icon "check" at bounding box center [35, 141] width 10 height 10
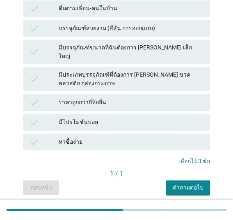
scroll to position [450, 0]
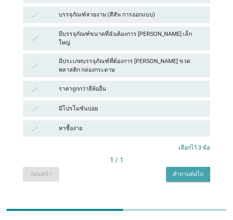
click at [187, 169] on div "คำถามต่อไป" at bounding box center [188, 173] width 31 height 9
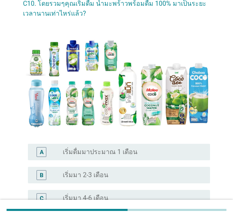
scroll to position [214, 0]
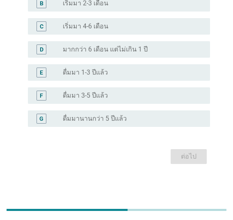
click at [92, 74] on label "ดื่มมา 1-3 ปีแล้ว" at bounding box center [85, 72] width 45 height 8
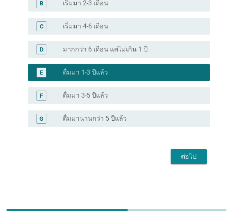
click at [180, 155] on div "ต่อไป" at bounding box center [189, 156] width 23 height 10
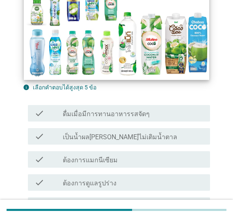
scroll to position [123, 0]
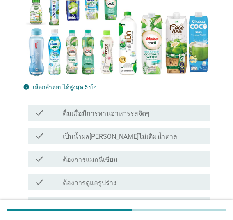
click at [92, 132] on label "เป็นน้ำผล[PERSON_NAME]ไม่เติมน้ำตาล" at bounding box center [120, 136] width 115 height 8
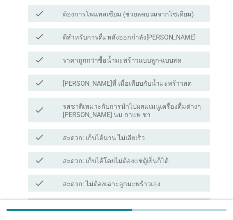
scroll to position [370, 0]
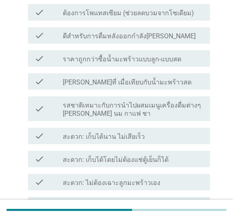
click at [98, 78] on label "[PERSON_NAME]ที่ เมื่อเทียบกับน้ำมะพร้าวสด" at bounding box center [127, 82] width 129 height 8
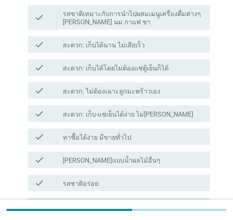
scroll to position [534, 0]
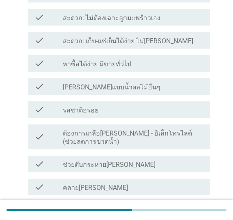
click at [89, 106] on label "รสชาติอร่อย" at bounding box center [81, 110] width 36 height 8
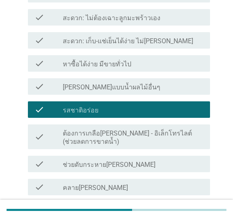
scroll to position [725, 0]
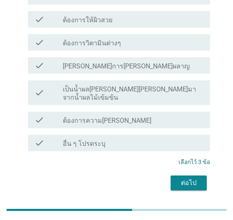
click at [190, 178] on div "ต่อไป" at bounding box center [189, 183] width 23 height 10
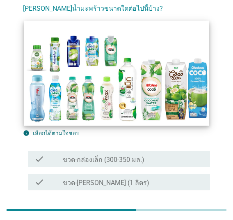
scroll to position [82, 0]
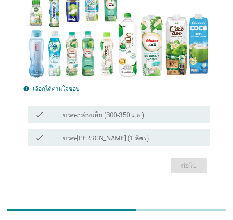
click at [84, 117] on label "ขวด-กล่องเล็ก (300-350 มล.)" at bounding box center [104, 115] width 82 height 8
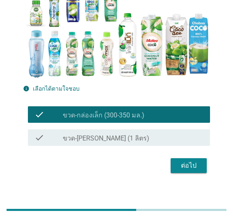
click at [187, 163] on div "ต่อไป" at bounding box center [189, 165] width 23 height 10
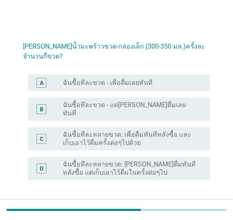
click at [60, 78] on div "A" at bounding box center [49, 83] width 28 height 10
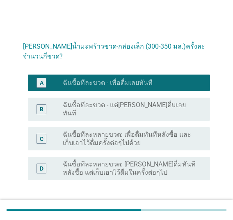
click at [192, 204] on div "ต่อไป" at bounding box center [189, 209] width 23 height 10
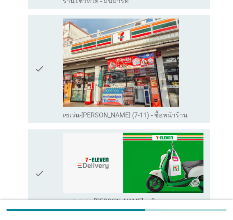
scroll to position [987, 0]
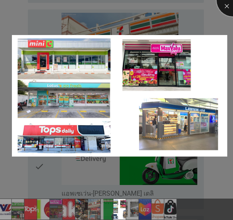
click at [231, 5] on div at bounding box center [233, 0] width 33 height 33
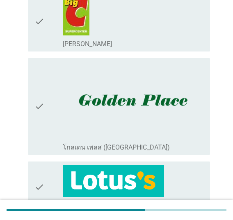
scroll to position [206, 0]
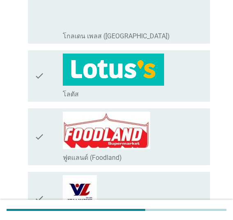
click at [33, 62] on div "check check_box_outline_blank โลตัส" at bounding box center [119, 75] width 183 height 51
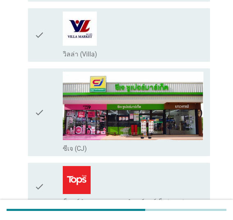
scroll to position [370, 0]
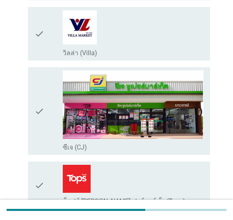
click at [31, 67] on div "check check_box_outline_blank ซีเจ (CJ)" at bounding box center [119, 111] width 183 height 88
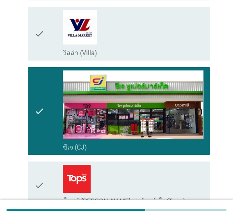
scroll to position [411, 0]
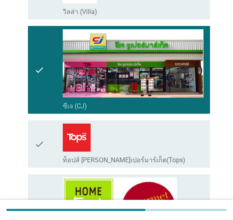
click at [31, 120] on div "check check_box_outline_blank ท็อปส์ [PERSON_NAME]เปอร์มาร์เก็ต(Tops)" at bounding box center [119, 143] width 183 height 47
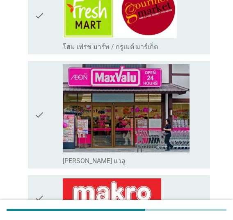
scroll to position [617, 0]
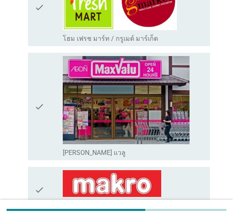
click at [40, 170] on icon "check" at bounding box center [40, 189] width 10 height 39
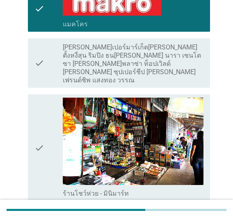
scroll to position [904, 0]
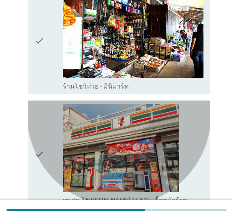
click at [37, 104] on icon "check" at bounding box center [40, 154] width 10 height 101
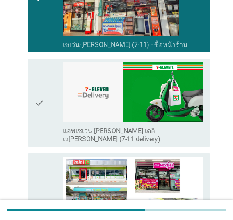
scroll to position [946, 0]
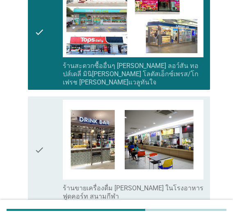
scroll to position [1291, 0]
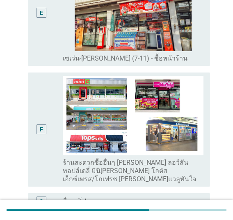
scroll to position [370, 0]
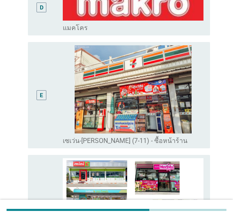
click at [41, 90] on div "E" at bounding box center [41, 94] width 3 height 9
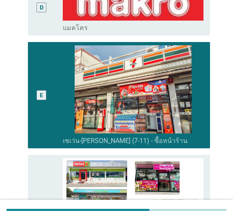
scroll to position [516, 0]
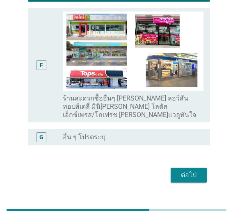
click at [188, 170] on div "ต่อไป" at bounding box center [189, 175] width 23 height 10
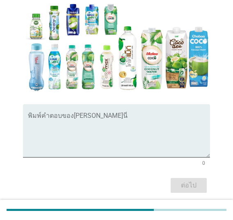
scroll to position [123, 0]
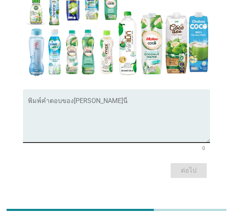
click at [81, 102] on textarea "พิมพ์คำตอบของคุณ ที่นี่" at bounding box center [119, 120] width 183 height 43
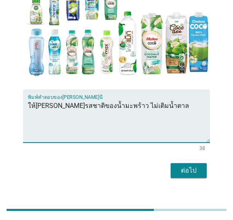
type textarea "ให้[PERSON_NAME]รสชาติของน้ำมะพร้าว ไม่เติมน้ำตาล"
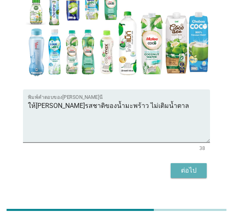
click at [197, 166] on div "ต่อไป" at bounding box center [189, 170] width 23 height 10
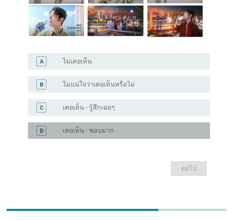
click at [75, 126] on label "เคยเห็น - ชอบมาก" at bounding box center [88, 130] width 51 height 8
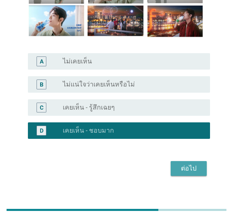
click at [183, 166] on div "ต่อไป" at bounding box center [189, 168] width 23 height 10
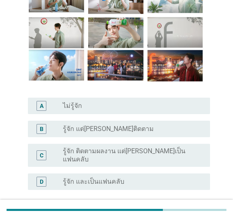
scroll to position [82, 0]
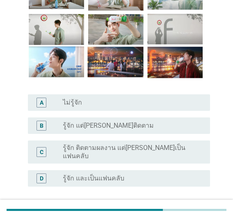
click at [108, 174] on label "รู้จัก และเป็นแฟนคลับ" at bounding box center [94, 178] width 62 height 8
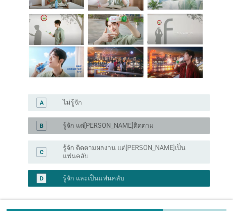
click at [89, 128] on label "รู้จัก แต่[PERSON_NAME]ติดตาม" at bounding box center [108, 125] width 91 height 8
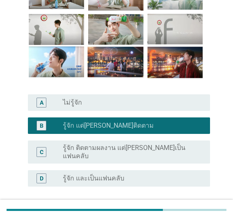
click at [96, 106] on div "radio_button_unchecked ไม่รู้จัก" at bounding box center [133, 102] width 141 height 10
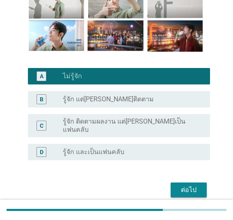
scroll to position [135, 0]
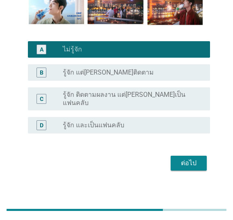
click at [185, 158] on div "ต่อไป" at bounding box center [189, 163] width 23 height 10
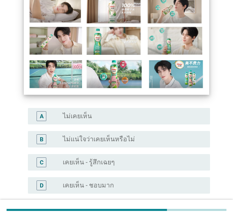
scroll to position [82, 0]
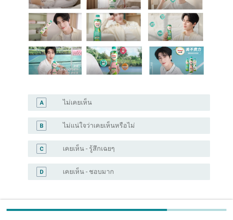
click at [119, 169] on div "radio_button_unchecked เคยเห็น - ชอบมาก" at bounding box center [130, 171] width 134 height 8
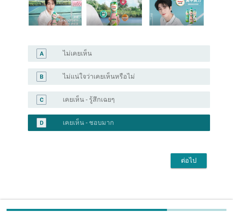
scroll to position [135, 0]
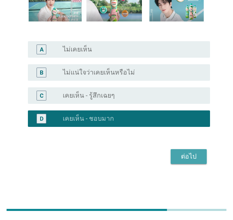
click at [183, 157] on div "ต่อไป" at bounding box center [189, 156] width 23 height 10
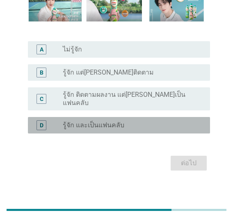
click at [119, 121] on label "รู้จัก และเป็นแฟนคลับ" at bounding box center [94, 125] width 62 height 8
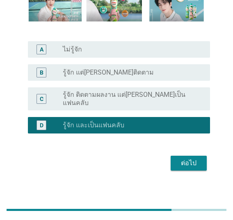
click at [186, 159] on div "ต่อไป" at bounding box center [189, 163] width 23 height 10
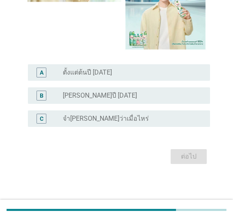
scroll to position [0, 0]
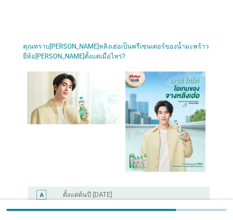
click at [125, 190] on div "radio_button_unchecked ตั้งแต่ต้นปี [DATE]" at bounding box center [133, 195] width 141 height 10
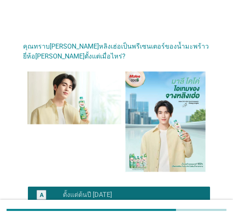
click at [125, 209] on div "B radio_button_unchecked [PERSON_NAME]ปี [DATE]" at bounding box center [119, 217] width 183 height 16
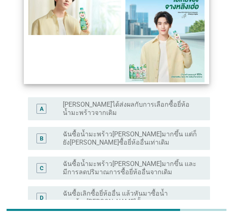
scroll to position [123, 0]
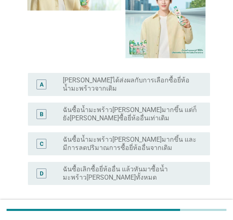
click at [160, 135] on label "ฉันซื้อน้ำมะพร้าว[PERSON_NAME]มากขึ้น และมีการลดปริมาณการซื้อยี่ห้ออื่นจากเดิม" at bounding box center [130, 143] width 134 height 16
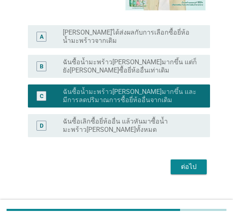
scroll to position [171, 0]
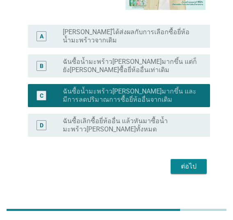
click at [182, 161] on div "ต่อไป" at bounding box center [189, 166] width 23 height 10
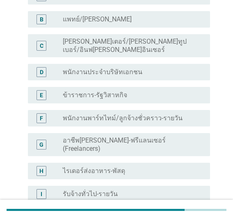
scroll to position [82, 0]
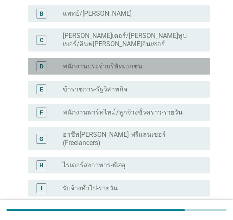
click at [92, 62] on label "พนักงานประจำบริษัทเอกชน" at bounding box center [103, 66] width 80 height 8
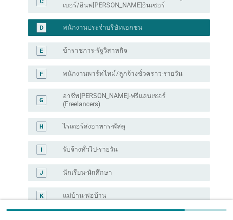
scroll to position [253, 0]
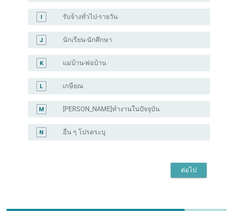
click at [187, 165] on div "ต่อไป" at bounding box center [189, 170] width 23 height 10
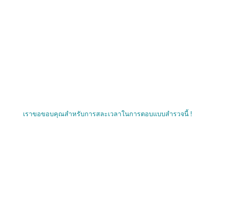
scroll to position [0, 0]
